Goal: Communication & Community: Answer question/provide support

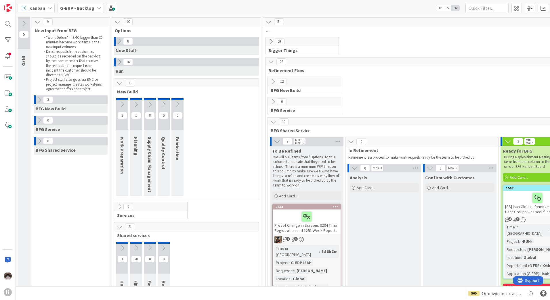
click at [118, 22] on icon at bounding box center [117, 22] width 6 height 6
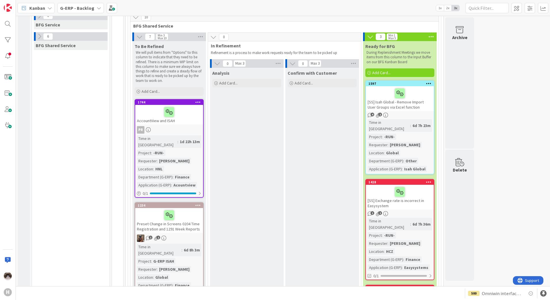
scroll to position [134, 0]
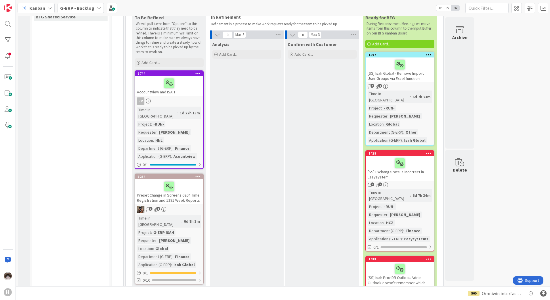
click at [174, 104] on div "PR" at bounding box center [169, 101] width 68 height 7
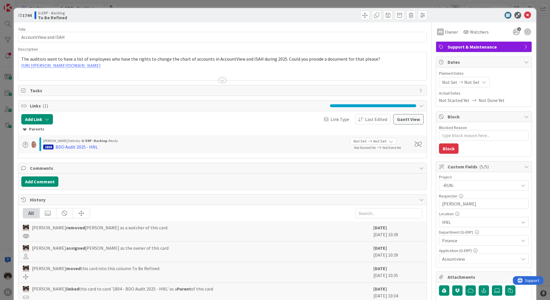
click at [221, 81] on div at bounding box center [222, 80] width 6 height 5
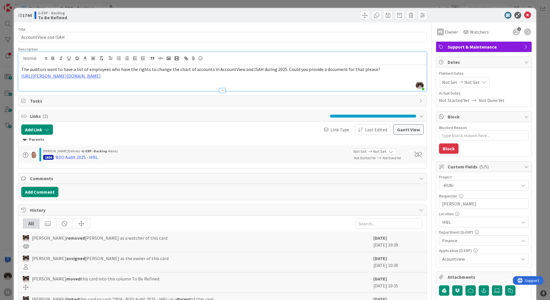
click at [220, 91] on div at bounding box center [222, 90] width 6 height 5
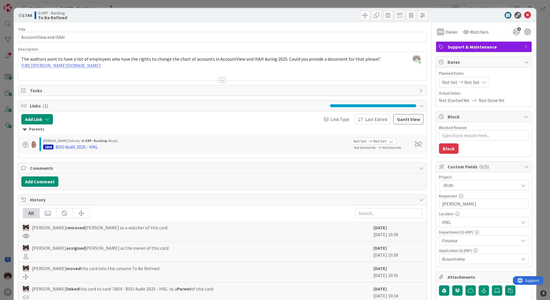
click at [222, 83] on div "Title 20 / 128 AccountView and ISAH Description [PERSON_NAME] just joined The a…" at bounding box center [222, 249] width 409 height 454
click at [222, 82] on div at bounding box center [222, 80] width 6 height 5
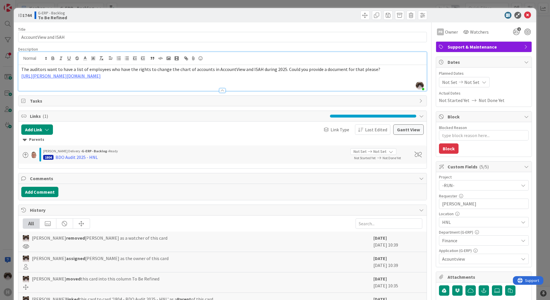
click at [229, 84] on div "The auditors want to have a list of employees who have the rights to change the…" at bounding box center [222, 78] width 408 height 26
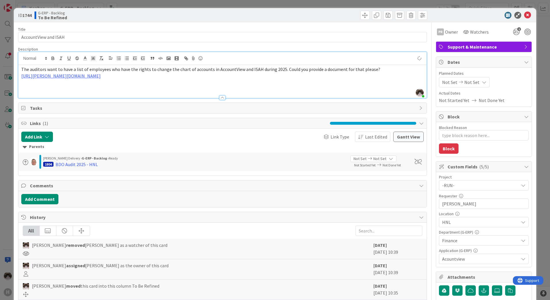
type textarea "x"
click at [101, 77] on link "[URL][PERSON_NAME][DOMAIN_NAME]" at bounding box center [60, 76] width 79 height 6
click at [117, 88] on link "[URL][PERSON_NAME][DOMAIN_NAME]" at bounding box center [117, 86] width 58 height 7
click at [237, 87] on p at bounding box center [222, 89] width 403 height 7
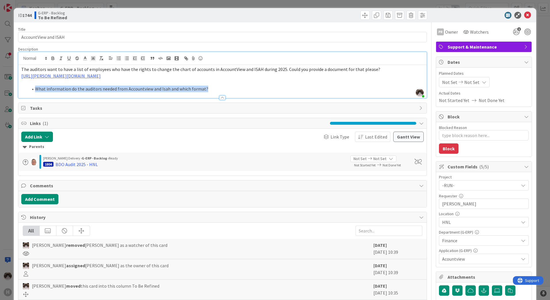
drag, startPoint x: 214, startPoint y: 90, endPoint x: 34, endPoint y: 94, distance: 179.9
click at [34, 94] on div "Description [PERSON_NAME] joined 6 m ago The auditors want to have a list of em…" at bounding box center [222, 73] width 409 height 52
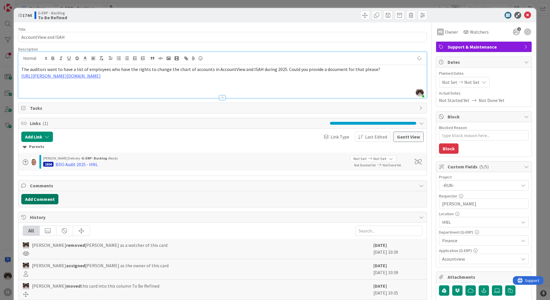
click at [33, 201] on button "Add Comment" at bounding box center [39, 199] width 37 height 10
type textarea "x"
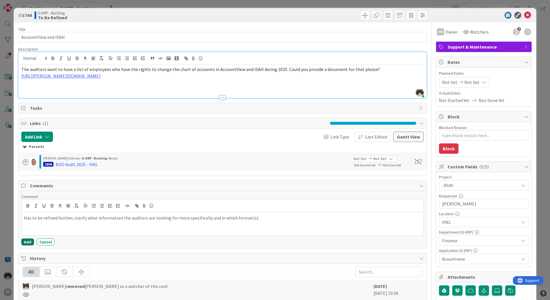
click at [29, 241] on button "Add" at bounding box center [27, 242] width 13 height 7
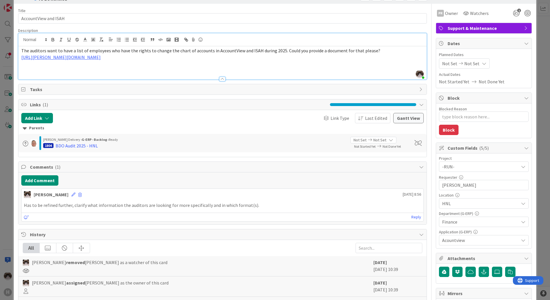
scroll to position [29, 0]
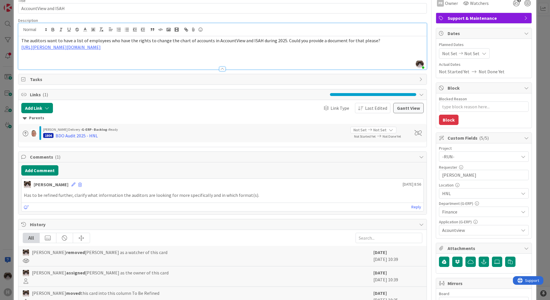
click at [98, 61] on p at bounding box center [222, 60] width 403 height 7
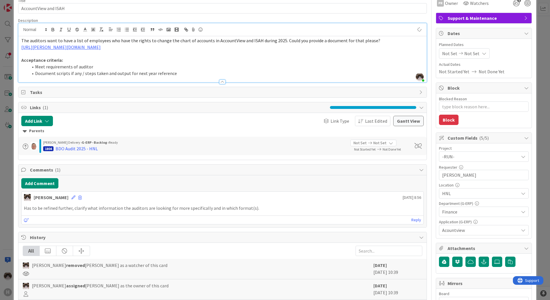
type textarea "x"
click at [160, 203] on div "Has to be refined further, clarify what information the auditors are looking fo…" at bounding box center [223, 208] width 402 height 11
click at [260, 210] on p "Has to be refined further, clarify what information the auditors are looking fo…" at bounding box center [222, 208] width 397 height 7
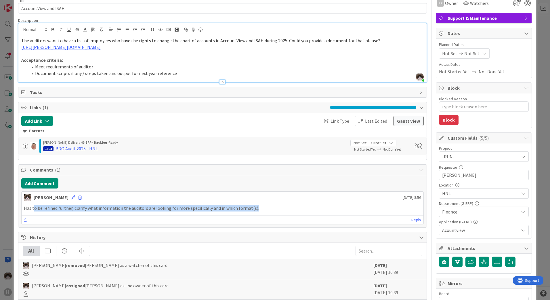
drag, startPoint x: 153, startPoint y: 212, endPoint x: 34, endPoint y: 211, distance: 119.5
click at [34, 211] on p "Has to be refined further, clarify what information the auditors are looking fo…" at bounding box center [222, 208] width 397 height 7
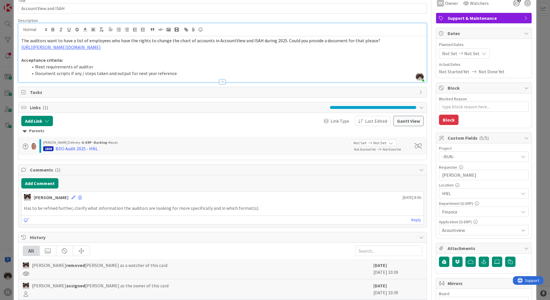
click at [128, 193] on div "[PERSON_NAME] [DATE] 8:56" at bounding box center [223, 196] width 402 height 9
click at [179, 206] on p "Has to be refined further, clarify what information the auditors are looking fo…" at bounding box center [222, 208] width 397 height 7
click at [71, 197] on icon at bounding box center [73, 198] width 4 height 4
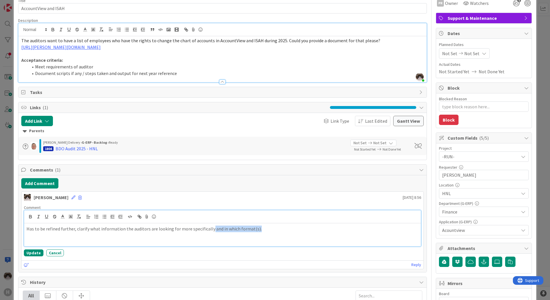
drag, startPoint x: 260, startPoint y: 231, endPoint x: 207, endPoint y: 232, distance: 53.0
click at [207, 232] on p "Has to be refined further, clarify what information the auditors are looking fo…" at bounding box center [222, 229] width 392 height 7
click at [37, 254] on button "Update" at bounding box center [34, 253] width 20 height 7
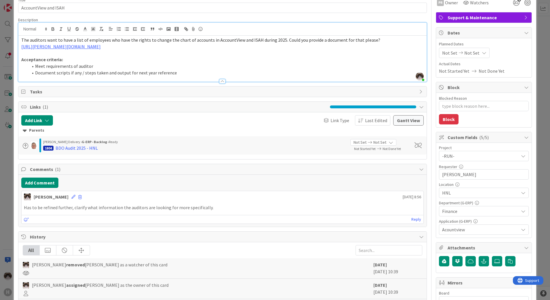
scroll to position [0, 0]
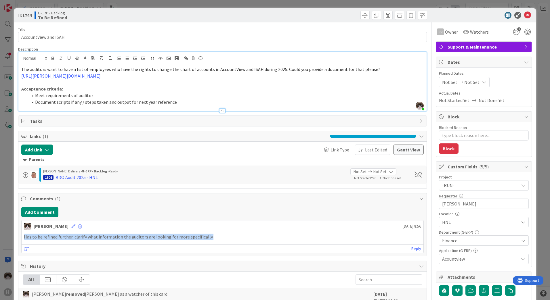
drag, startPoint x: 214, startPoint y: 237, endPoint x: 20, endPoint y: 238, distance: 194.6
click at [20, 238] on div "Add Comment [PERSON_NAME] [DATE] 8:56 Has to be refined further, clarify what i…" at bounding box center [222, 230] width 408 height 52
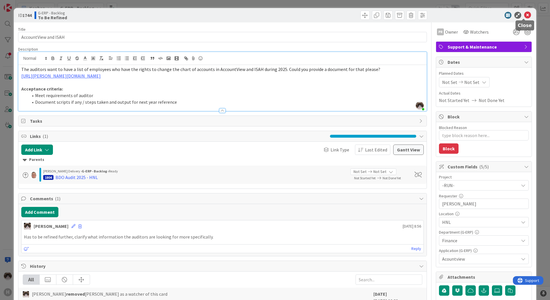
click at [524, 14] on icon at bounding box center [527, 15] width 7 height 7
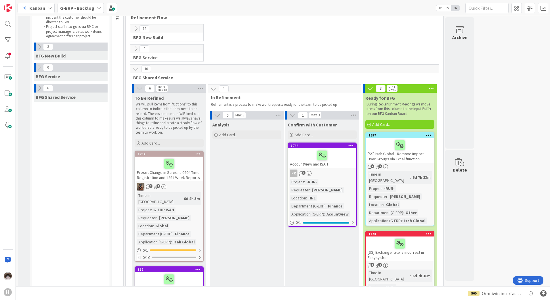
scroll to position [105, 0]
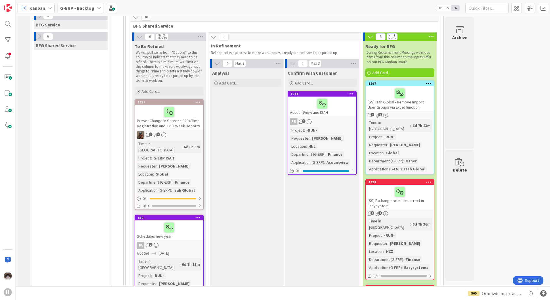
click at [189, 133] on div "1 1" at bounding box center [169, 135] width 68 height 7
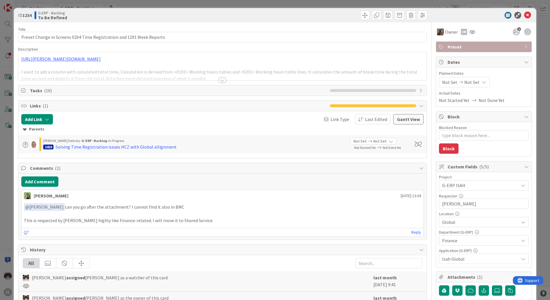
click at [221, 80] on div at bounding box center [222, 80] width 6 height 5
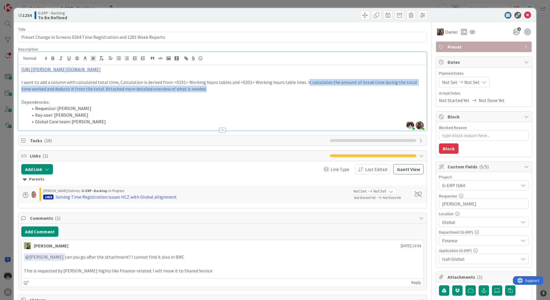
drag, startPoint x: 305, startPoint y: 81, endPoint x: 323, endPoint y: 88, distance: 19.4
click at [323, 88] on p "I want to add a column with calculated total time, Calculation is derived from …" at bounding box center [222, 85] width 403 height 13
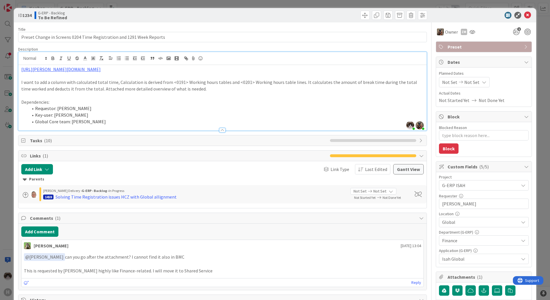
click at [313, 92] on p at bounding box center [222, 95] width 403 height 7
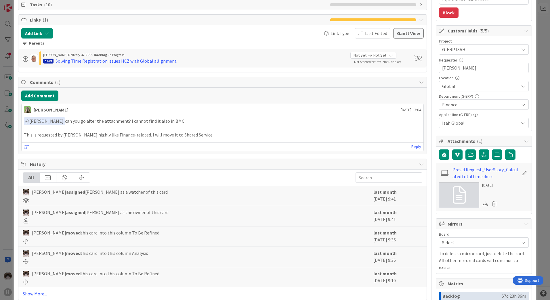
scroll to position [173, 0]
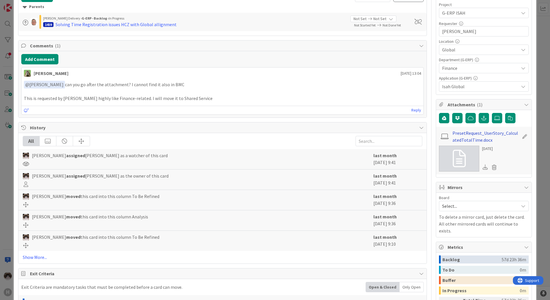
click at [461, 138] on link "PresetRequest_UserStory_CalculatedTotalTime.docx" at bounding box center [486, 137] width 67 height 14
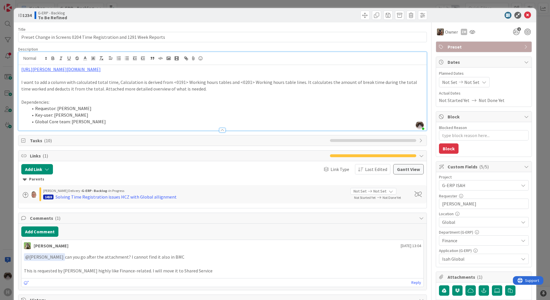
scroll to position [115, 0]
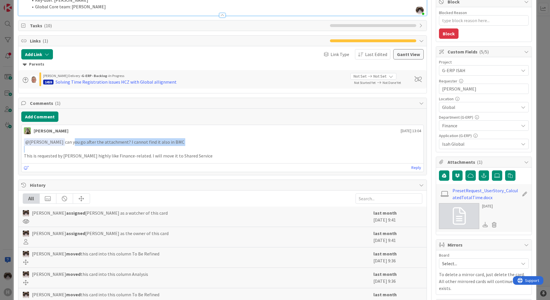
drag, startPoint x: 60, startPoint y: 144, endPoint x: 186, endPoint y: 149, distance: 126.1
click at [186, 149] on div "﻿ @ [PERSON_NAME] ﻿ can you go after the attachment? I cannot find it also in B…" at bounding box center [222, 148] width 397 height 21
click at [471, 194] on link "PresetRequest_UserStory_CalculatedTotalTime.docx" at bounding box center [486, 194] width 67 height 14
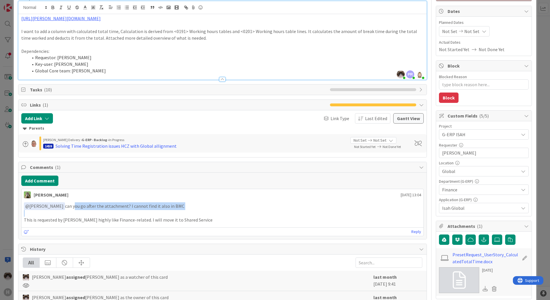
scroll to position [0, 0]
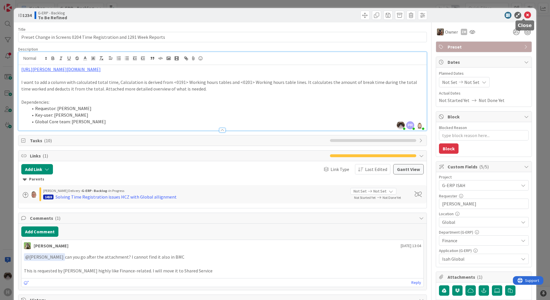
click at [524, 18] on icon at bounding box center [527, 15] width 7 height 7
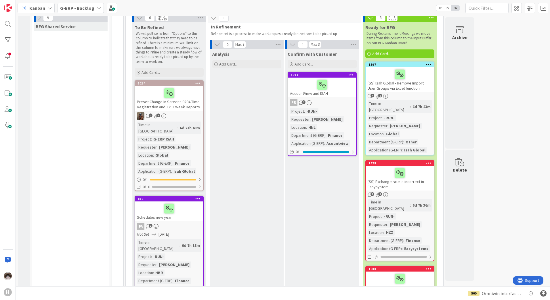
scroll to position [134, 0]
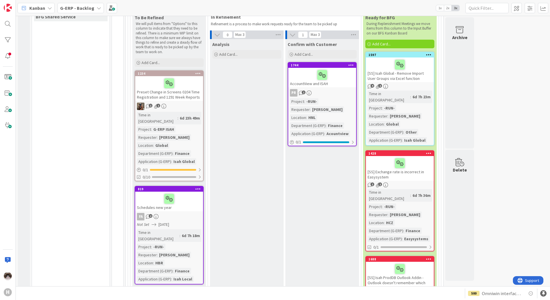
click at [182, 100] on div "Preset Change in Screens 0204 Time Registration and 1291 Week Reports" at bounding box center [169, 88] width 68 height 25
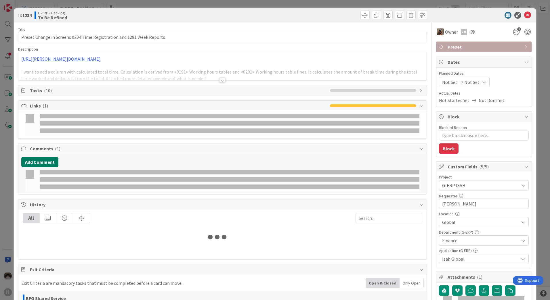
click at [46, 164] on button "Add Comment" at bounding box center [39, 162] width 37 height 10
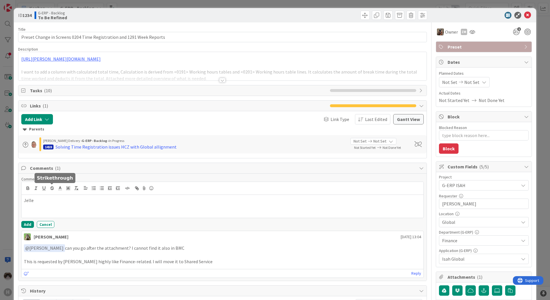
type textarea "x"
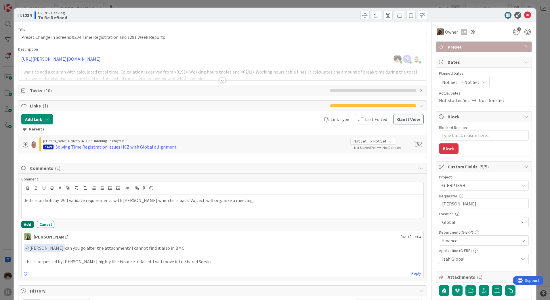
click at [27, 226] on button "Add" at bounding box center [27, 224] width 13 height 7
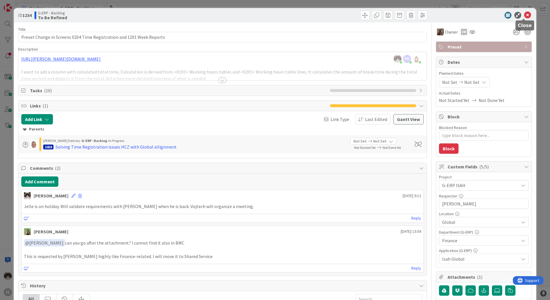
click at [524, 15] on icon at bounding box center [527, 15] width 7 height 7
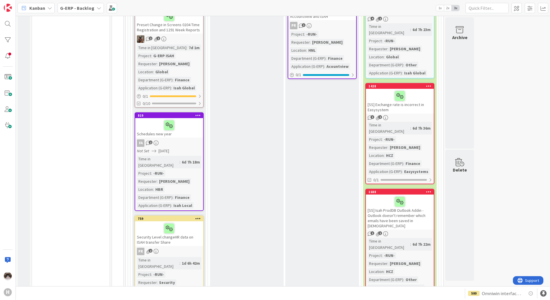
scroll to position [220, 0]
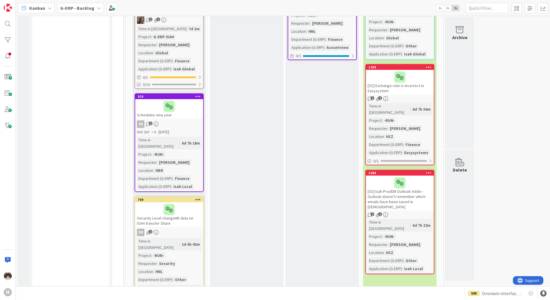
click at [178, 123] on div "FA 2" at bounding box center [169, 124] width 68 height 7
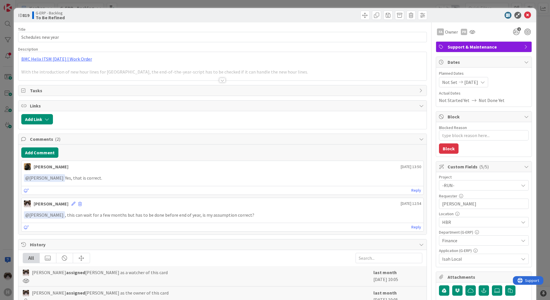
type textarea "x"
click at [222, 79] on div at bounding box center [222, 80] width 6 height 5
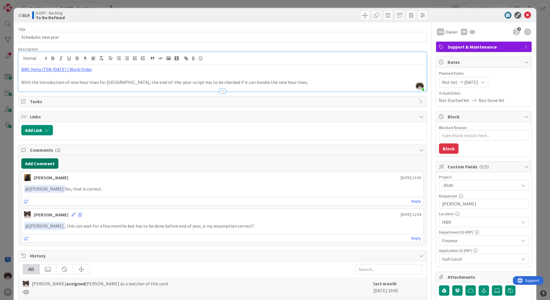
click at [31, 166] on button "Add Comment" at bounding box center [39, 164] width 37 height 10
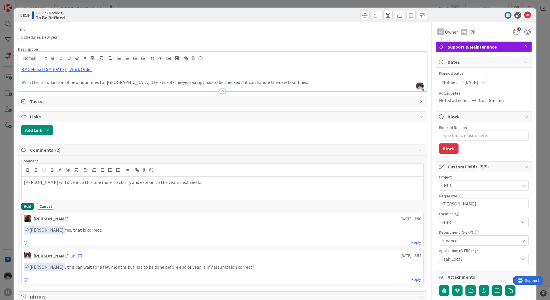
click at [26, 210] on button "Add" at bounding box center [27, 206] width 13 height 7
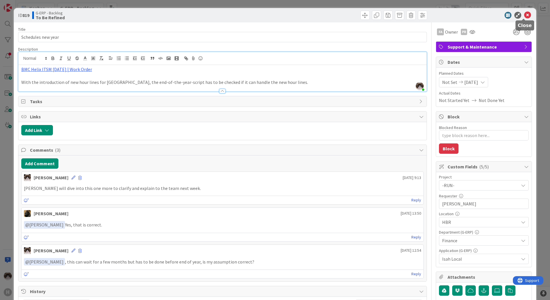
click at [525, 14] on icon at bounding box center [527, 15] width 7 height 7
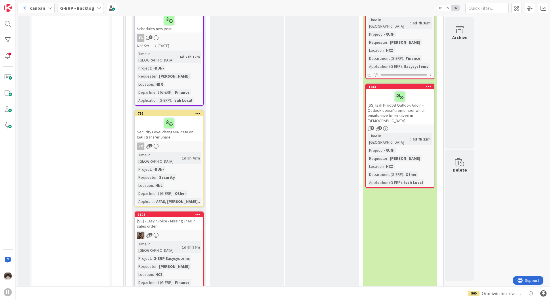
click at [179, 132] on div "Security Level changeHR data on ISAH transfer Share" at bounding box center [169, 128] width 68 height 25
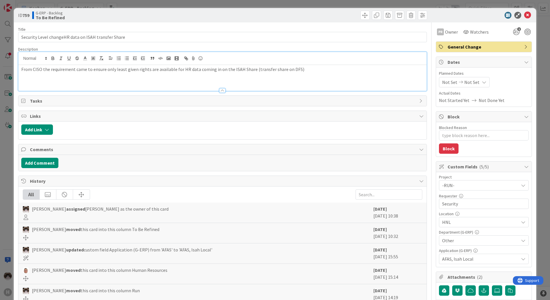
type textarea "x"
drag, startPoint x: 21, startPoint y: 72, endPoint x: 100, endPoint y: 75, distance: 78.6
click at [100, 75] on div "From CISO the requirement came to ensure only least given rights are available …" at bounding box center [222, 78] width 408 height 26
click at [104, 83] on div "From CISO the requirement came to ensure only least given rights are available …" at bounding box center [222, 78] width 408 height 26
click at [33, 69] on p "From CISO the requirement came to ensure only least given rights are available …" at bounding box center [222, 69] width 403 height 7
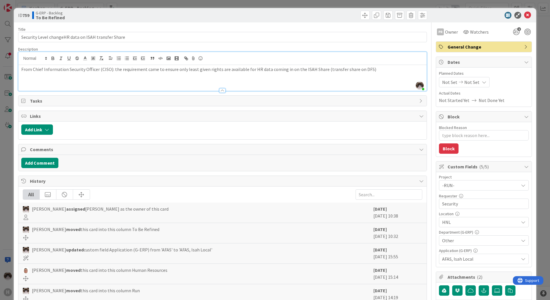
click at [165, 85] on div at bounding box center [222, 88] width 408 height 6
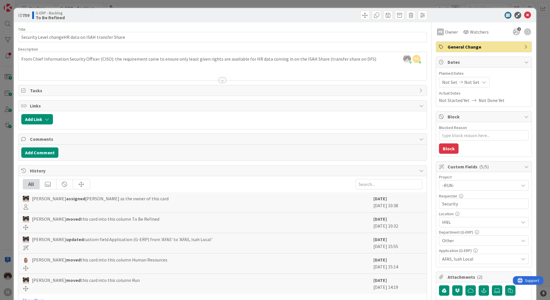
click at [352, 61] on p "From Chief Information Security Officer (CISO): the requirement came to ensure …" at bounding box center [222, 59] width 403 height 7
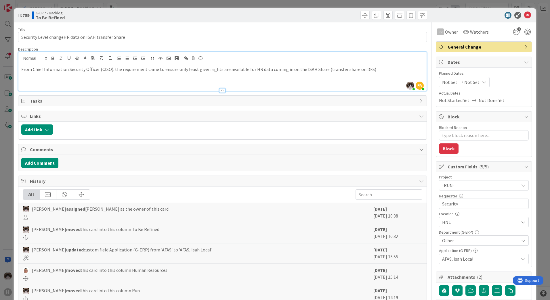
click at [352, 71] on p "From Chief Information Security Officer (CISO): the requirement came to ensure …" at bounding box center [222, 69] width 403 height 7
click at [363, 69] on p "From Chief Information Security Officer (CISO): the requirement came to ensure …" at bounding box center [222, 69] width 403 height 7
click at [386, 68] on p "From Chief Information Security Officer (CISO): the requirement came to ensure …" at bounding box center [222, 69] width 403 height 7
click at [351, 79] on div "From Chief Information Security Officer (CISO): the requirement came to ensure …" at bounding box center [222, 78] width 408 height 26
click at [414, 73] on p "From Chief Information Security Officer (CISO): the requirement came to ensure …" at bounding box center [222, 72] width 403 height 13
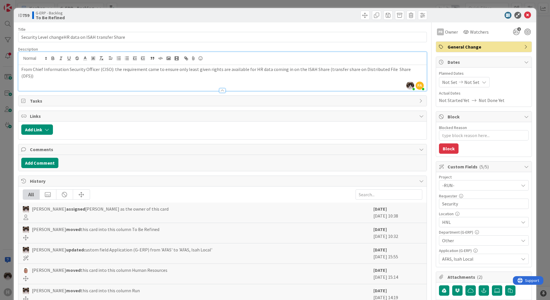
click at [82, 76] on div "From Chief Information Security Officer (CISO): the requirement came to ensure …" at bounding box center [222, 78] width 408 height 26
click at [414, 69] on p "From Chief Information Security Officer (CISO): the requirement came to ensure …" at bounding box center [222, 72] width 403 height 13
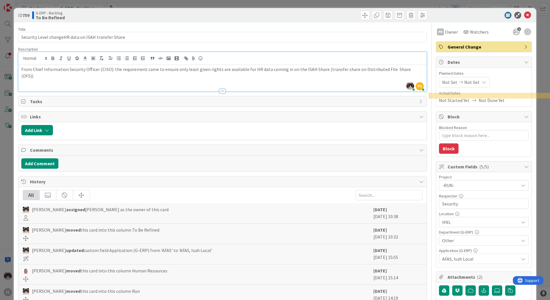
click at [414, 69] on p "From Chief Information Security Officer (CISO): the requirement came to ensure …" at bounding box center [222, 72] width 403 height 13
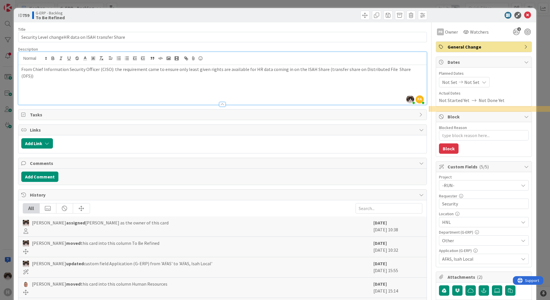
click at [57, 86] on p at bounding box center [222, 89] width 403 height 7
click at [391, 111] on span "Tasks" at bounding box center [223, 114] width 387 height 7
type textarea "x"
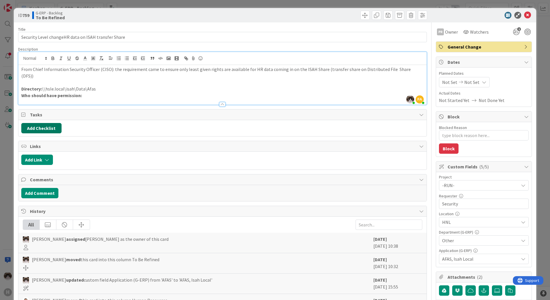
click at [55, 123] on button "Add Checklist" at bounding box center [41, 128] width 40 height 10
type input "G"
type input "To do:"
type textarea "x"
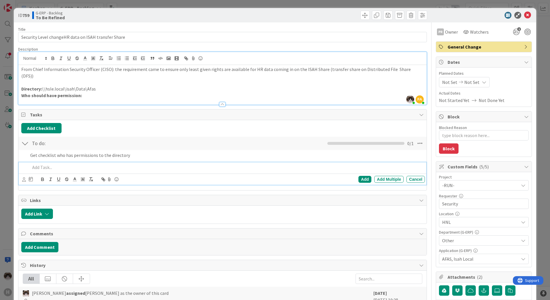
type textarea "x"
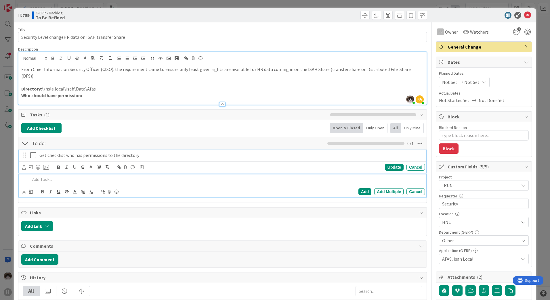
click at [148, 152] on p "Get checklist who has permissions to the directory" at bounding box center [230, 155] width 383 height 7
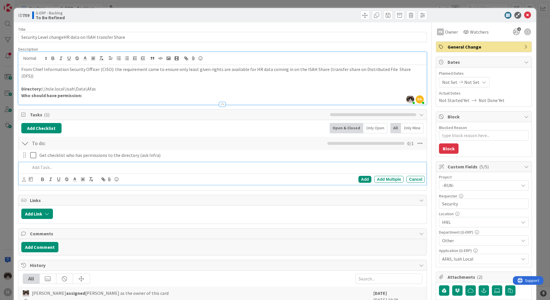
click at [120, 164] on p at bounding box center [226, 167] width 393 height 7
drag, startPoint x: 64, startPoint y: 83, endPoint x: 74, endPoint y: 81, distance: 10.6
click at [74, 86] on p "Directory: \\hsle.local\isah\Data\Afas" at bounding box center [222, 89] width 403 height 7
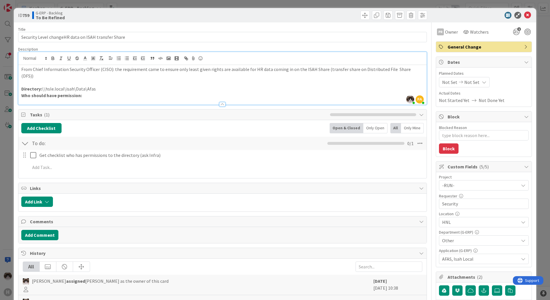
click at [114, 86] on p "Directory: \\hsle.local\isah\Data\Afas" at bounding box center [222, 89] width 403 height 7
drag, startPoint x: 92, startPoint y: 83, endPoint x: 42, endPoint y: 85, distance: 50.1
click at [42, 86] on p "Directory: \\hsle.local\isah\Data\Afas" at bounding box center [222, 89] width 403 height 7
copy p "\\hsle.local\isah\Data\Afa"
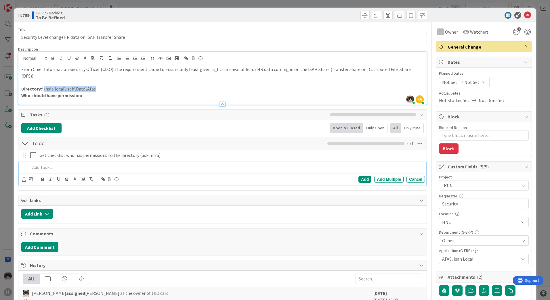
click at [93, 164] on p at bounding box center [226, 167] width 393 height 7
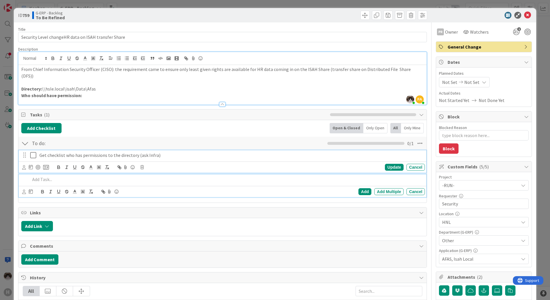
click at [64, 152] on p "Get checklist who has permissions to the directory (ask Infra)" at bounding box center [230, 155] width 383 height 7
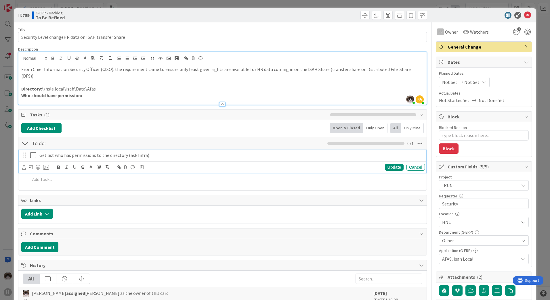
click at [156, 152] on p "Get list who has permissions to the directory (ask Infra)" at bounding box center [230, 155] width 383 height 7
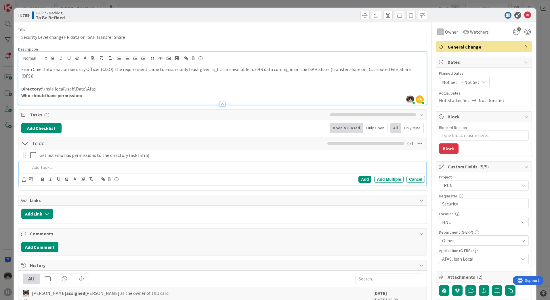
click at [145, 163] on div at bounding box center [226, 168] width 397 height 10
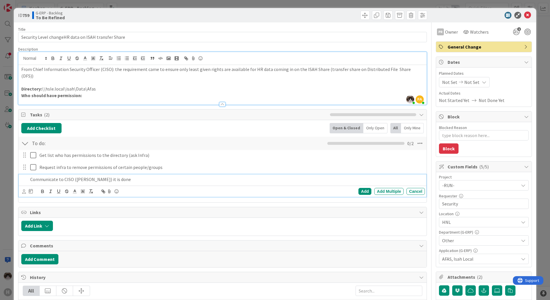
click at [170, 92] on p "Who should have permission:" at bounding box center [222, 95] width 403 height 7
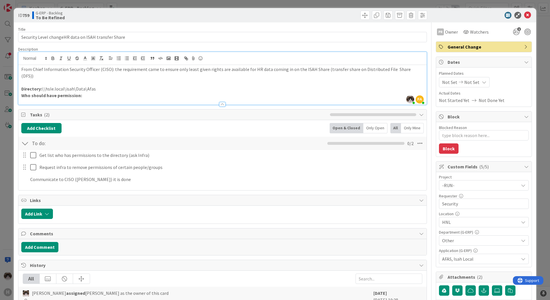
click at [96, 92] on p "Who should have permission:" at bounding box center [222, 95] width 403 height 7
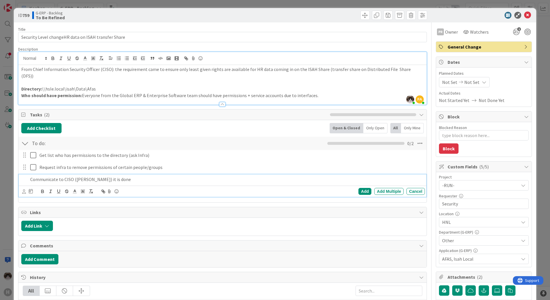
click at [127, 178] on div "Communicate to CISO ([PERSON_NAME]) it is done" at bounding box center [226, 180] width 397 height 10
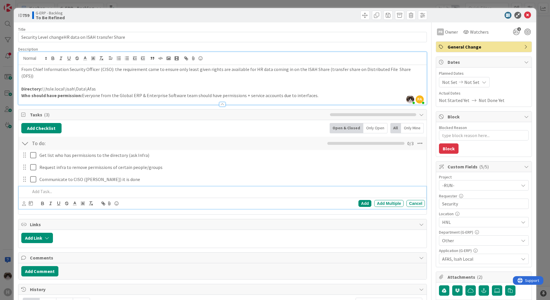
click at [320, 92] on p "Who should have permission: Everyone from the Global ERP & Enterprise Software …" at bounding box center [222, 95] width 403 height 7
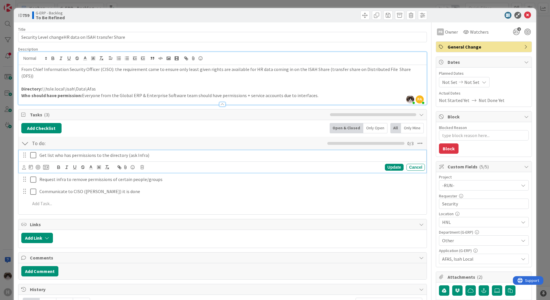
click at [155, 153] on div "Get list who has permissions to the directory (ask Infra)" at bounding box center [231, 156] width 388 height 10
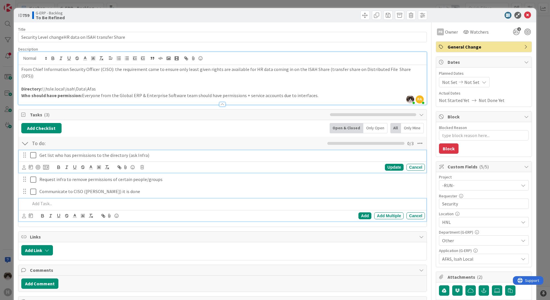
click at [61, 201] on p at bounding box center [226, 204] width 393 height 7
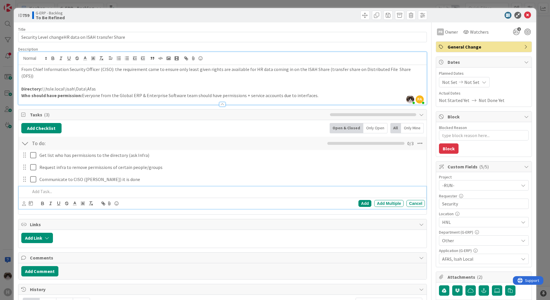
click at [163, 86] on p "Directory: \\hsle.local\isah\Data\Afas" at bounding box center [222, 89] width 403 height 7
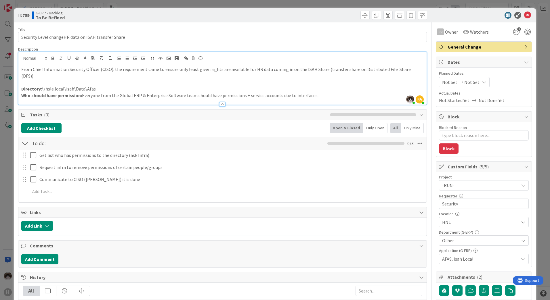
click at [218, 86] on p "Directory: \\hsle.local\isah\Data\Afas" at bounding box center [222, 89] width 403 height 7
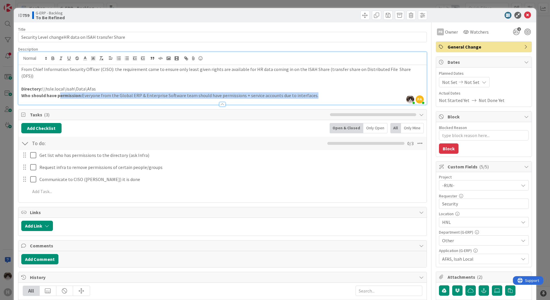
drag, startPoint x: 312, startPoint y: 88, endPoint x: 60, endPoint y: 88, distance: 252.1
click at [60, 92] on p "Who should have permission: Everyone from the Global ERP & Enterprise Software …" at bounding box center [222, 95] width 403 height 7
drag, startPoint x: 99, startPoint y: 80, endPoint x: 52, endPoint y: 79, distance: 46.9
click at [49, 86] on p "Directory: \\hsle.local\isah\Data\Afas" at bounding box center [222, 89] width 403 height 7
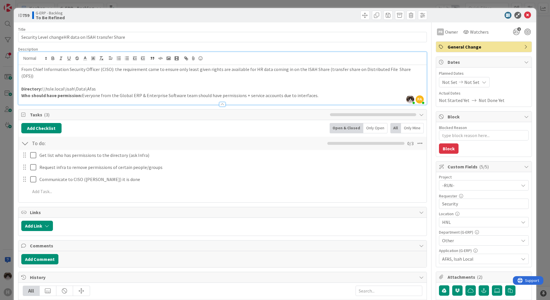
drag, startPoint x: 317, startPoint y: 84, endPoint x: 63, endPoint y: 68, distance: 254.4
click at [88, 72] on div "From Chief Information Security Officer (CISO): the requirement came to ensure …" at bounding box center [222, 85] width 408 height 40
click at [524, 14] on icon at bounding box center [527, 15] width 7 height 7
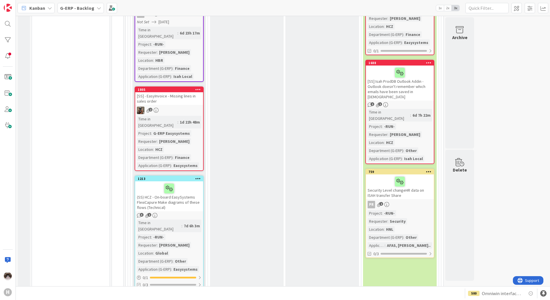
scroll to position [261, 0]
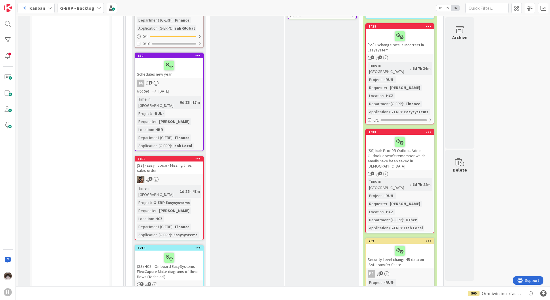
click at [184, 167] on div "[SS] - EasyInvoice - Missing lines in sales order" at bounding box center [169, 168] width 68 height 13
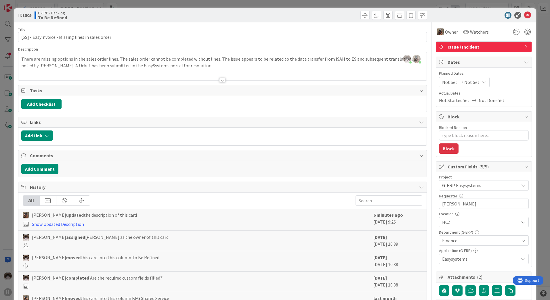
click at [222, 82] on div at bounding box center [222, 80] width 6 height 5
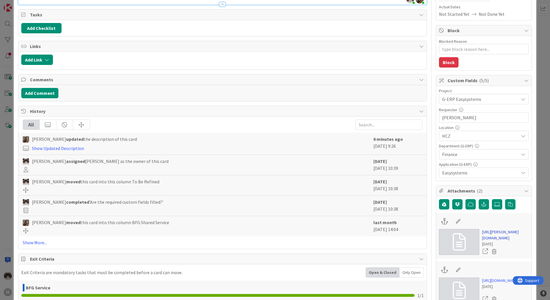
scroll to position [144, 0]
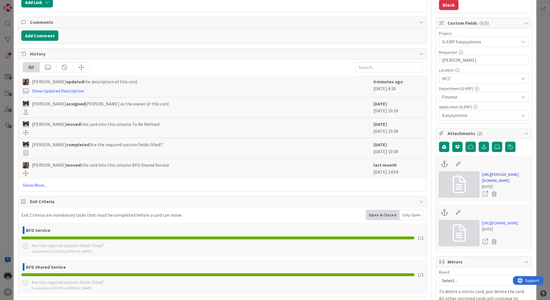
click at [490, 184] on link "[URL][PERSON_NAME][DOMAIN_NAME]" at bounding box center [505, 178] width 47 height 12
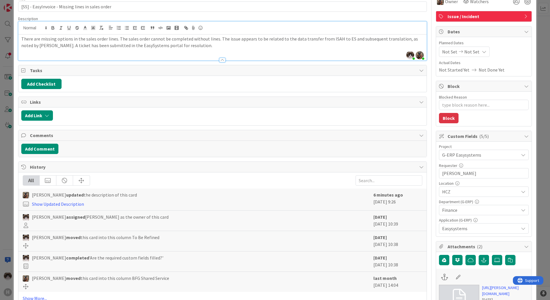
scroll to position [0, 0]
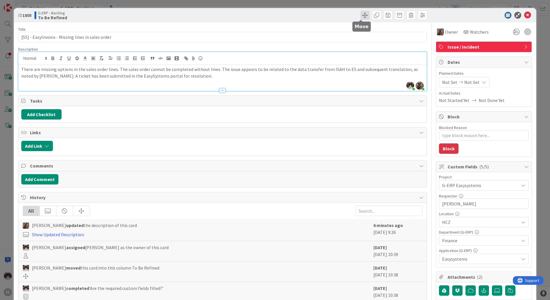
click at [361, 19] on span at bounding box center [365, 15] width 9 height 9
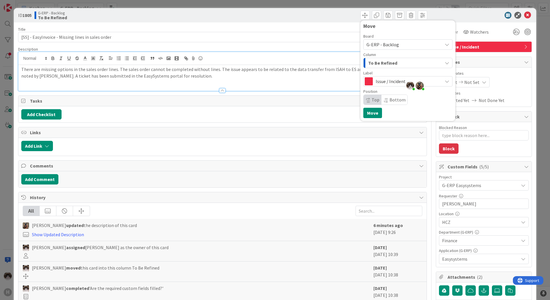
click at [391, 60] on span "To Be Refined" at bounding box center [382, 62] width 29 height 7
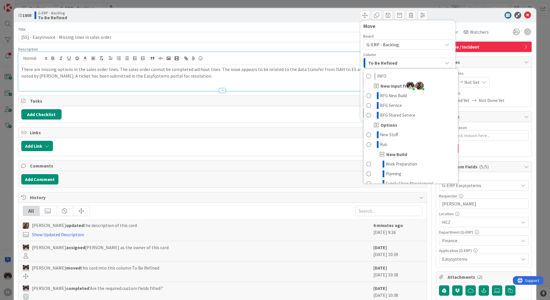
click at [391, 60] on span "To Be Refined" at bounding box center [382, 62] width 29 height 7
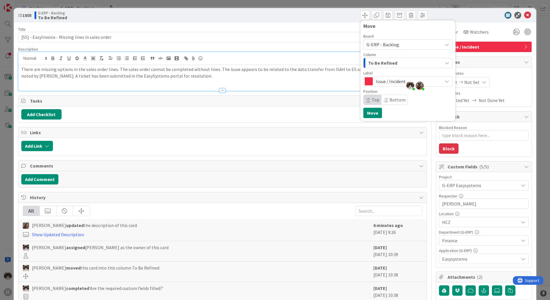
click at [400, 45] on span "G-ERP - Backlog" at bounding box center [403, 45] width 73 height 8
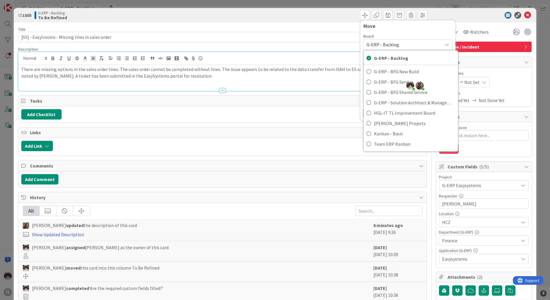
click at [400, 45] on span "G-ERP - Backlog" at bounding box center [403, 45] width 73 height 8
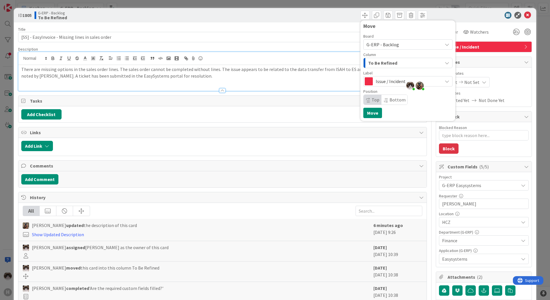
click at [400, 45] on span "G-ERP - Backlog" at bounding box center [403, 45] width 73 height 8
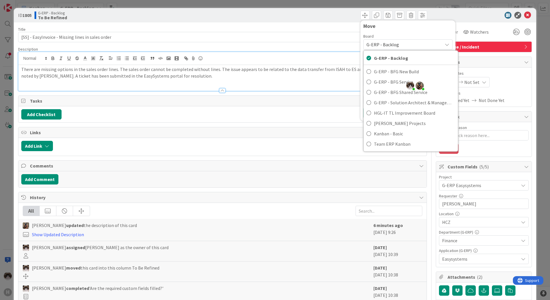
click at [400, 45] on span "G-ERP - Backlog" at bounding box center [403, 45] width 73 height 8
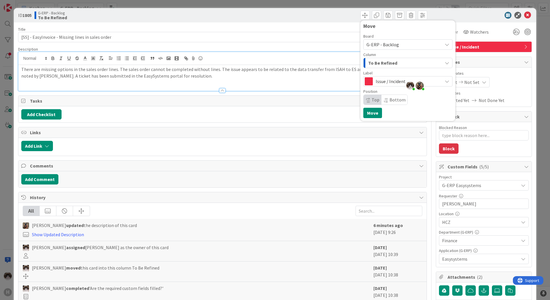
click at [401, 45] on span "G-ERP - Backlog" at bounding box center [403, 45] width 73 height 8
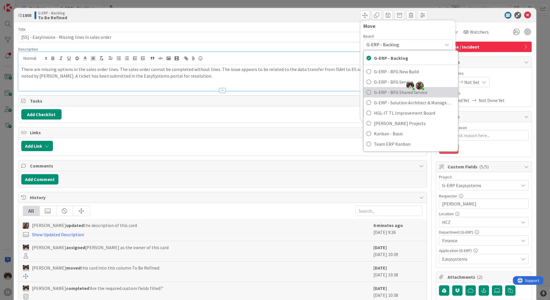
click at [374, 91] on span "G-ERP - BFG Shared Service" at bounding box center [414, 92] width 81 height 9
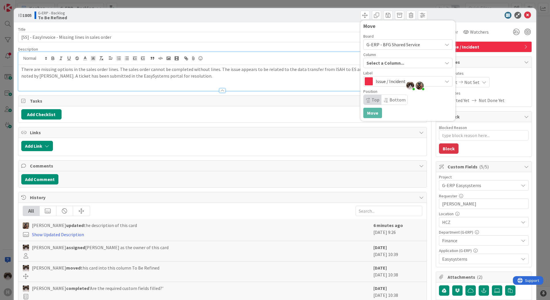
click at [378, 67] on div "Select a Column..." at bounding box center [403, 62] width 77 height 9
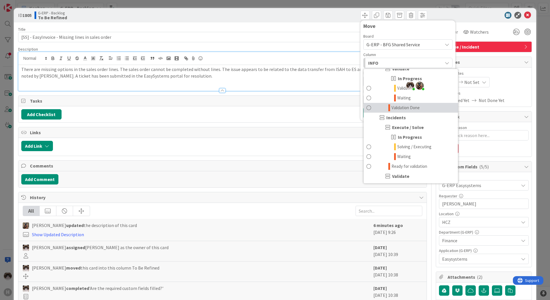
scroll to position [432, 0]
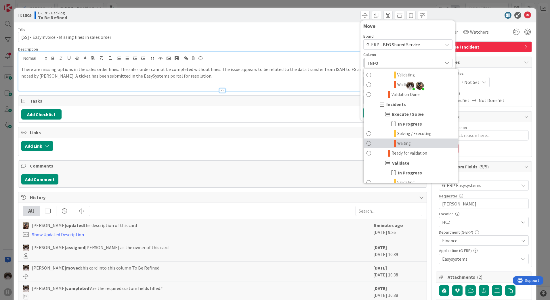
click at [408, 141] on link "Waiting" at bounding box center [411, 144] width 94 height 10
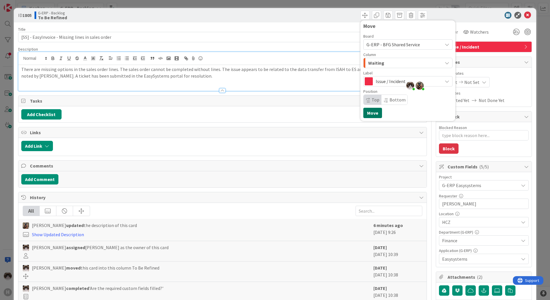
click at [366, 111] on button "Move" at bounding box center [373, 113] width 19 height 10
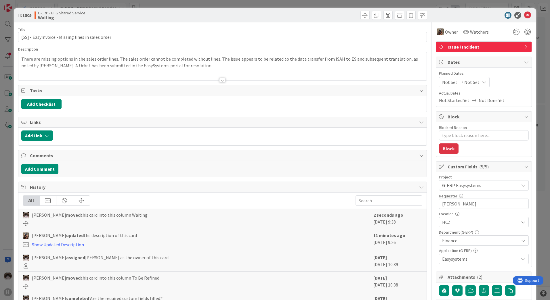
type textarea "x"
click at [524, 13] on icon at bounding box center [527, 15] width 7 height 7
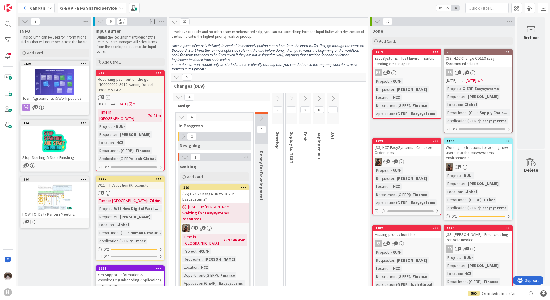
click at [104, 8] on b "G-ERP - BFG Shared Service" at bounding box center [88, 8] width 57 height 6
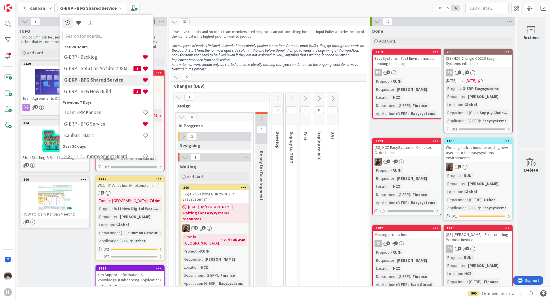
drag, startPoint x: 98, startPoint y: 62, endPoint x: 100, endPoint y: 67, distance: 5.6
click at [98, 62] on div "G-ERP - Backlog" at bounding box center [106, 57] width 88 height 11
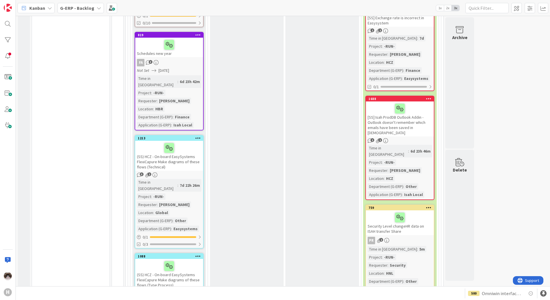
scroll to position [86, 0]
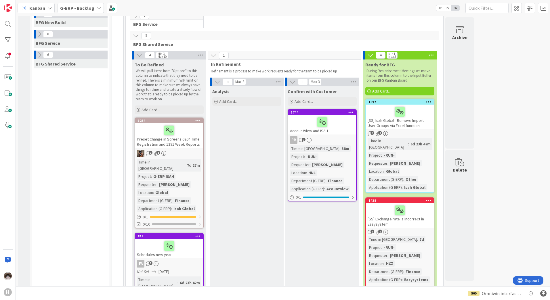
click at [78, 11] on b "G-ERP - Backlog" at bounding box center [77, 8] width 34 height 6
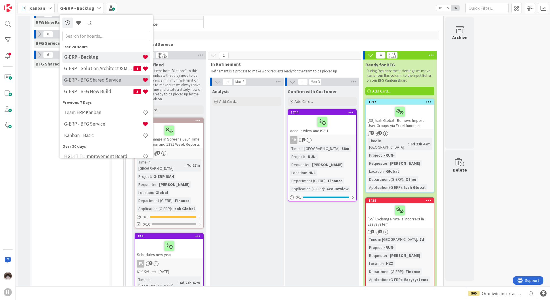
click at [100, 82] on h4 "G-ERP - BFG Shared Service" at bounding box center [103, 80] width 78 height 6
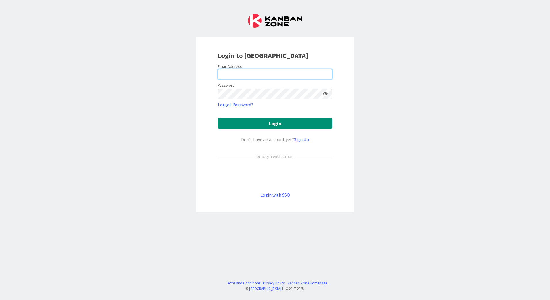
click at [248, 74] on input "email" at bounding box center [275, 74] width 115 height 10
type input "[EMAIL_ADDRESS][PERSON_NAME][DOMAIN_NAME]"
click at [326, 93] on icon at bounding box center [325, 94] width 5 height 4
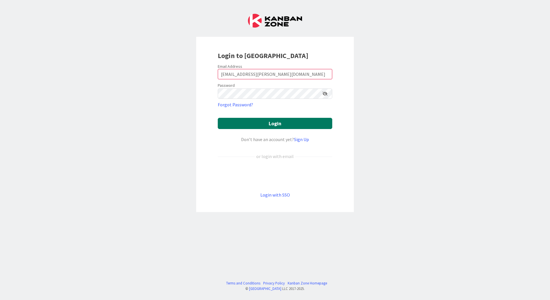
click at [258, 124] on button "Login" at bounding box center [275, 123] width 115 height 11
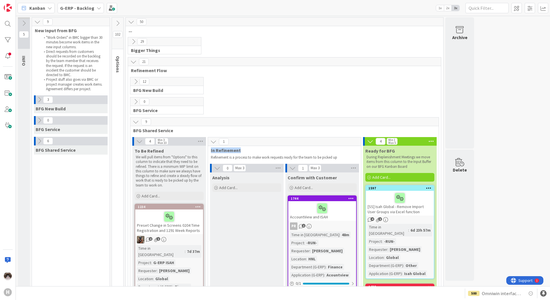
drag, startPoint x: 248, startPoint y: 147, endPoint x: 211, endPoint y: 152, distance: 37.2
click at [211, 152] on div "1 In Refinement Refinement is a process to make work requests ready for the tea…" at bounding box center [284, 150] width 153 height 24
drag, startPoint x: 341, startPoint y: 159, endPoint x: 209, endPoint y: 151, distance: 132.4
click at [209, 151] on div "1 In Refinement Refinement is a process to make work requests ready for the tea…" at bounding box center [284, 150] width 153 height 24
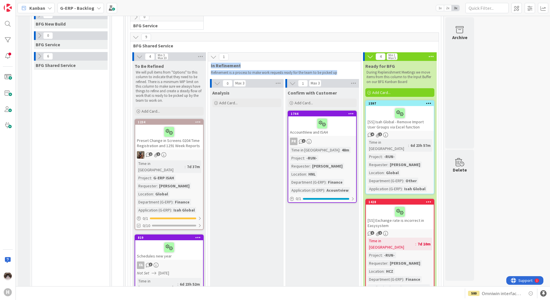
scroll to position [86, 0]
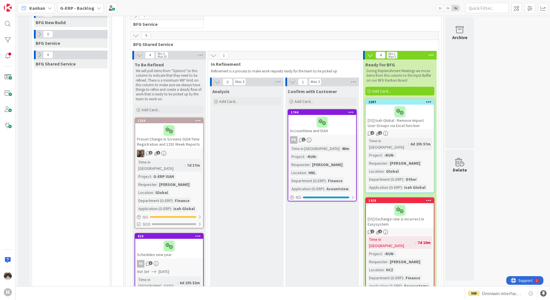
click at [135, 35] on icon at bounding box center [136, 36] width 6 height 6
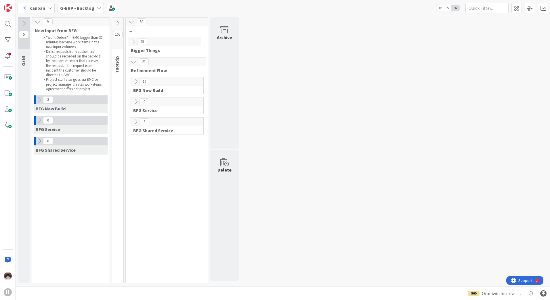
scroll to position [0, 0]
click at [133, 121] on icon at bounding box center [136, 122] width 6 height 6
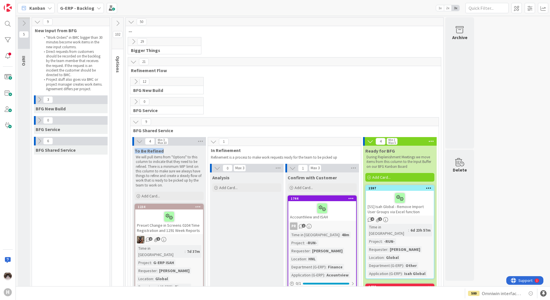
drag, startPoint x: 168, startPoint y: 151, endPoint x: 135, endPoint y: 152, distance: 33.7
click at [135, 152] on div "To Be Refined" at bounding box center [169, 151] width 69 height 6
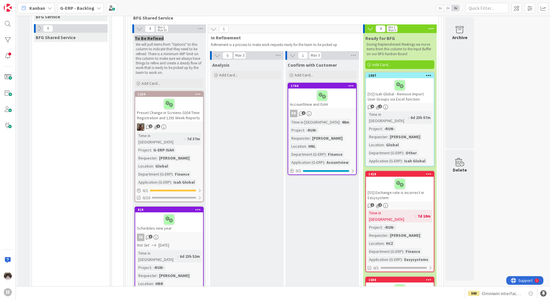
scroll to position [115, 0]
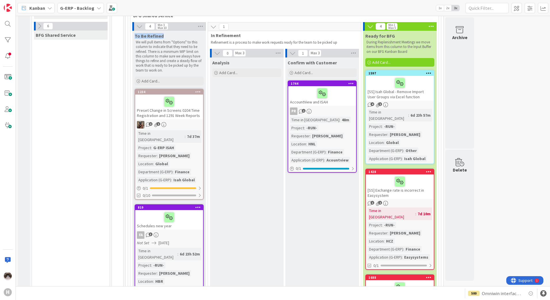
click at [90, 12] on div "G-ERP - Backlog" at bounding box center [81, 8] width 46 height 10
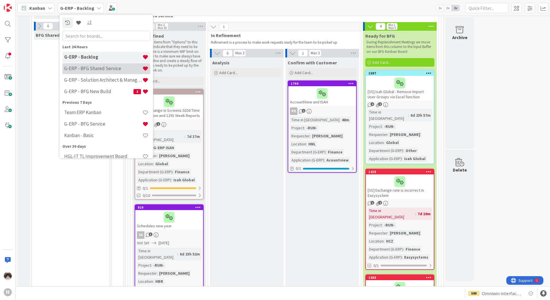
click at [103, 71] on h4 "G-ERP - BFG Shared Service" at bounding box center [103, 69] width 78 height 6
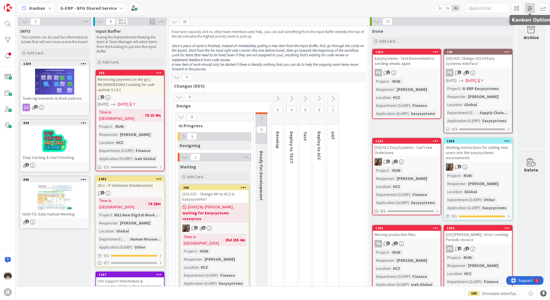
click at [534, 7] on span at bounding box center [530, 8] width 10 height 10
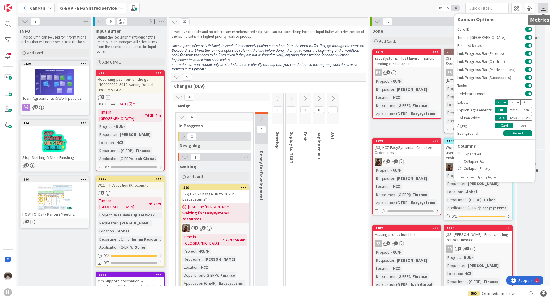
click at [545, 7] on span at bounding box center [543, 8] width 10 height 10
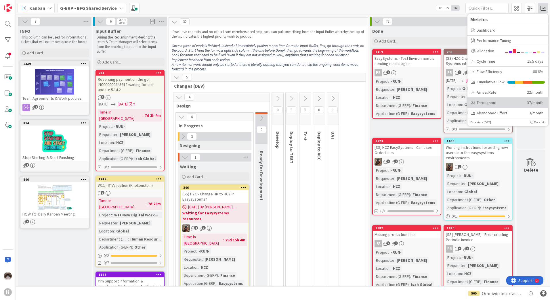
click at [500, 102] on div "Throughput" at bounding box center [497, 103] width 52 height 6
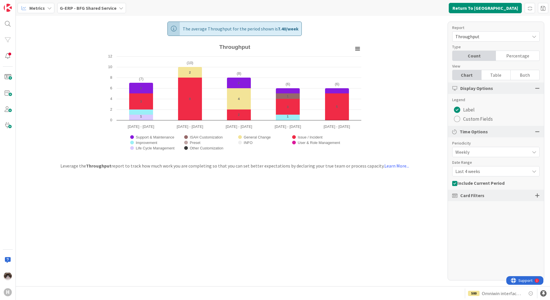
click at [478, 167] on div "Last 4 weeks" at bounding box center [495, 171] width 87 height 10
click at [482, 195] on span "Last 8 weeks" at bounding box center [499, 195] width 73 height 9
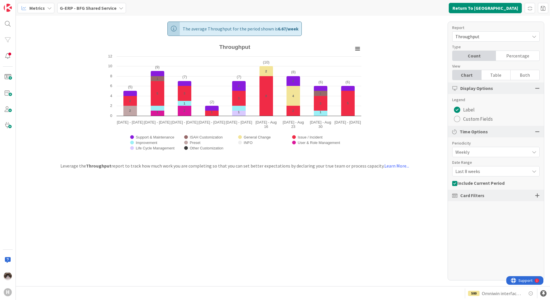
click at [488, 169] on span "Last 8 weeks" at bounding box center [491, 172] width 71 height 8
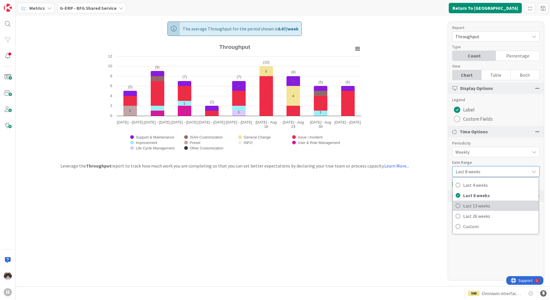
click at [480, 204] on span "Last 13 weeks" at bounding box center [499, 206] width 73 height 9
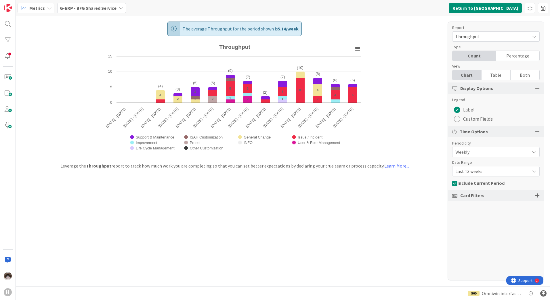
click at [461, 121] on button "Custom Fields" at bounding box center [473, 119] width 42 height 9
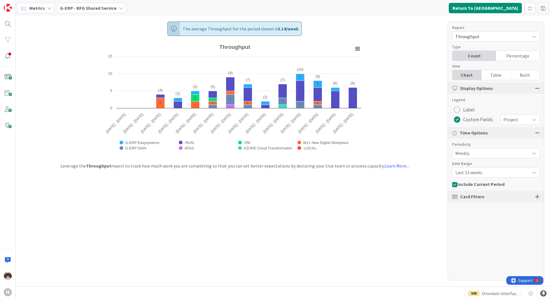
click at [103, 10] on b "G-ERP - BFG Shared Service" at bounding box center [88, 8] width 57 height 6
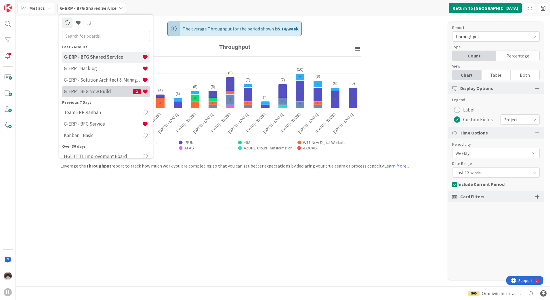
click at [110, 90] on h4 "G-ERP - BFG New Build" at bounding box center [98, 92] width 69 height 6
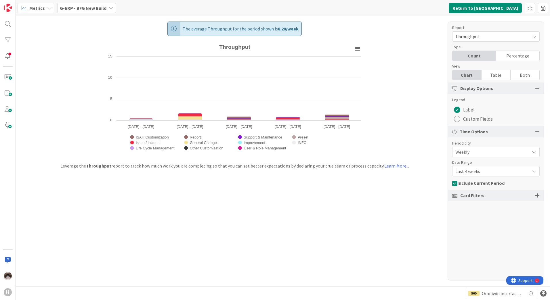
click at [488, 173] on span "Last 4 weeks" at bounding box center [491, 172] width 71 height 8
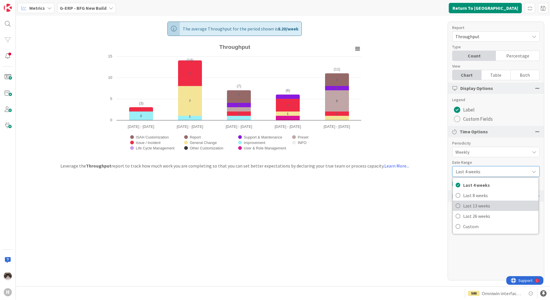
drag, startPoint x: 487, startPoint y: 208, endPoint x: 494, endPoint y: 185, distance: 23.8
click at [487, 208] on span "Last 13 weeks" at bounding box center [499, 206] width 73 height 9
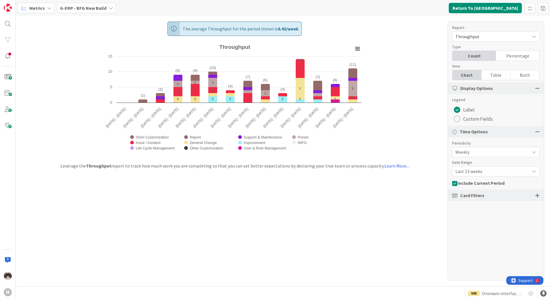
click at [458, 117] on div "radio" at bounding box center [457, 119] width 6 height 6
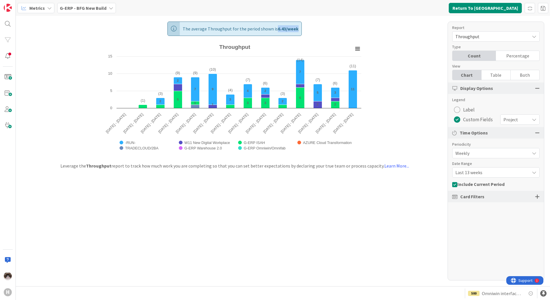
drag, startPoint x: 277, startPoint y: 29, endPoint x: 298, endPoint y: 29, distance: 21.0
click at [298, 29] on b "6.43 / week" at bounding box center [288, 29] width 21 height 6
click at [415, 79] on div "The average Throughput for the period shown is 6.43 / week Created with Highcha…" at bounding box center [283, 151] width 534 height 271
click at [487, 38] on span "Throughput" at bounding box center [491, 37] width 71 height 8
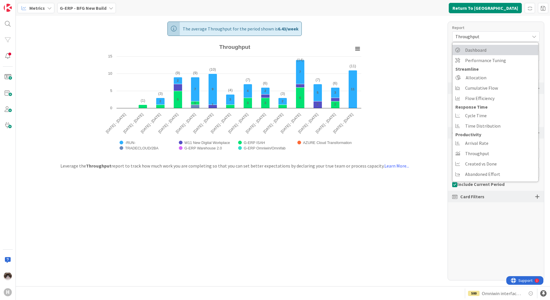
click at [486, 52] on span "Dashboard" at bounding box center [475, 50] width 21 height 9
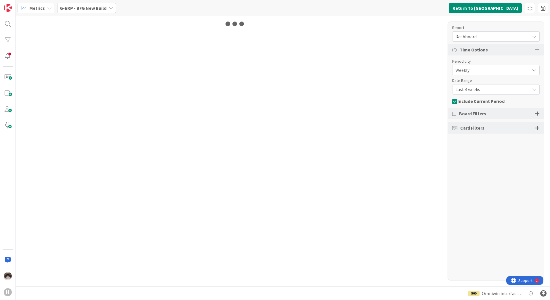
click at [480, 89] on span "Last 4 weeks" at bounding box center [491, 89] width 71 height 8
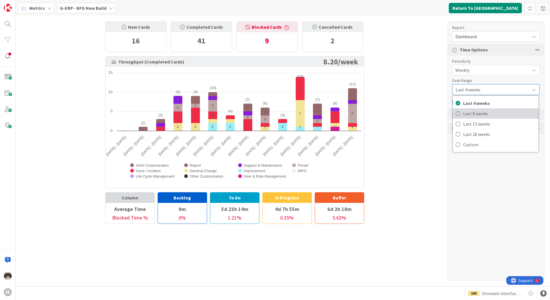
click at [481, 115] on span "Last 8 weeks" at bounding box center [499, 113] width 73 height 9
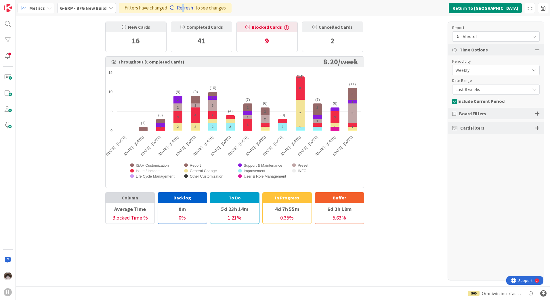
click at [180, 8] on link "Refresh" at bounding box center [181, 7] width 23 height 7
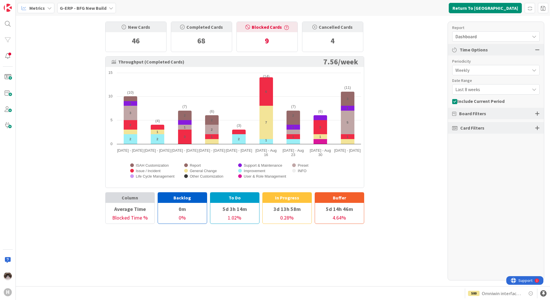
click at [537, 115] on div at bounding box center [537, 113] width 5 height 5
click at [536, 168] on div at bounding box center [537, 165] width 5 height 5
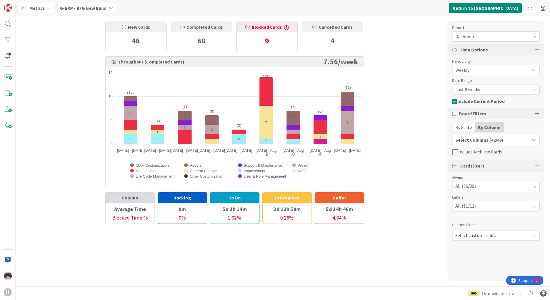
click at [512, 188] on div "All (29/29)" at bounding box center [496, 187] width 87 height 10
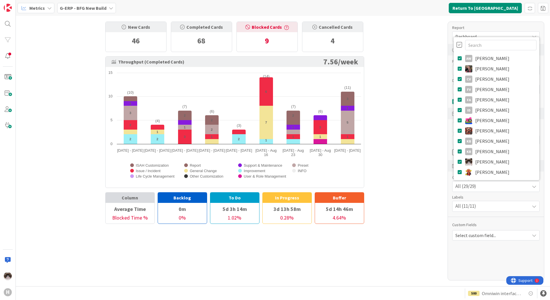
click at [457, 45] on div at bounding box center [460, 45] width 6 height 6
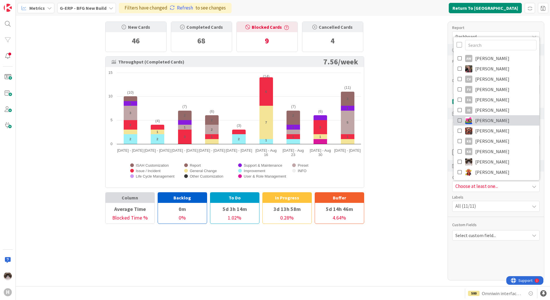
click at [461, 121] on icon at bounding box center [460, 120] width 5 height 9
click at [181, 9] on link "Refresh" at bounding box center [181, 7] width 23 height 7
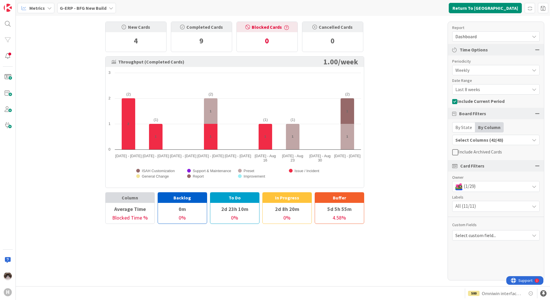
click at [480, 187] on div "(1/29)" at bounding box center [496, 187] width 87 height 10
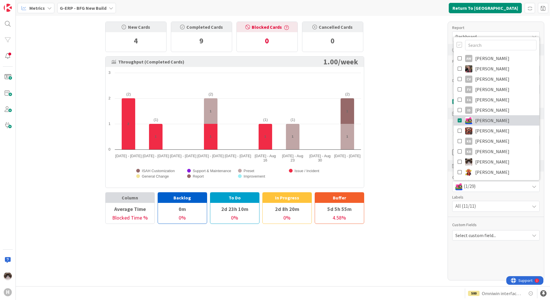
click at [459, 120] on icon at bounding box center [460, 120] width 5 height 9
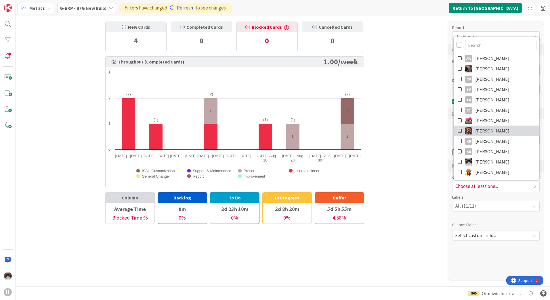
click at [461, 130] on icon at bounding box center [460, 131] width 5 height 9
click at [432, 156] on div "New Cards 4 Completed Cards 9 Blocked Cards 0 Cancelled Cards 0 Throughput (Com…" at bounding box center [283, 151] width 534 height 271
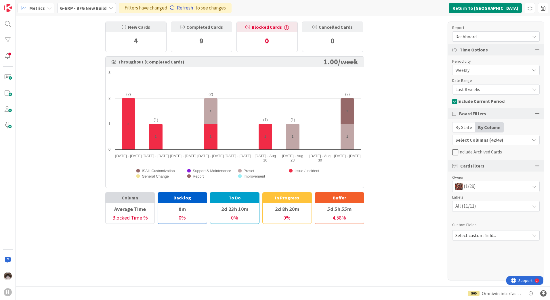
click at [185, 9] on link "Refresh" at bounding box center [181, 7] width 23 height 7
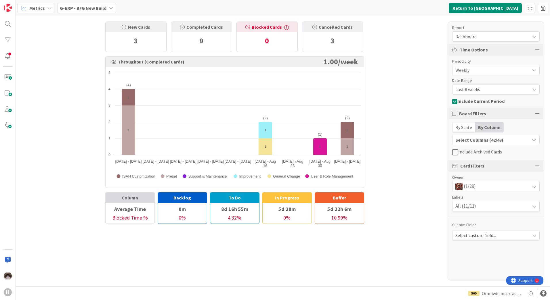
click at [481, 186] on div "(1/29)" at bounding box center [496, 187] width 87 height 10
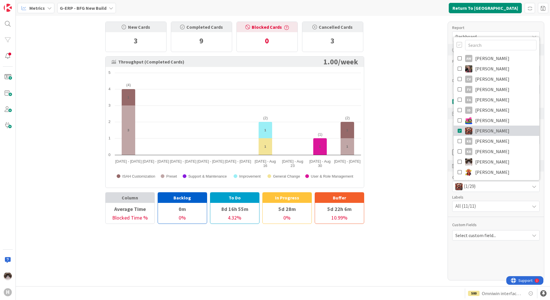
click at [459, 131] on icon at bounding box center [460, 131] width 5 height 9
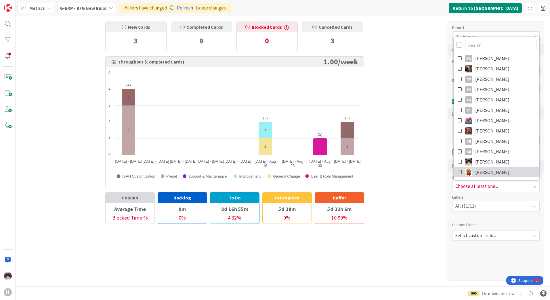
click at [459, 170] on icon at bounding box center [460, 172] width 5 height 9
drag, startPoint x: 432, startPoint y: 158, endPoint x: 423, endPoint y: 153, distance: 9.9
click at [432, 158] on div "New Cards 3 Completed Cards 9 Blocked Cards 0 Cancelled Cards 3 Throughput (Com…" at bounding box center [283, 151] width 534 height 271
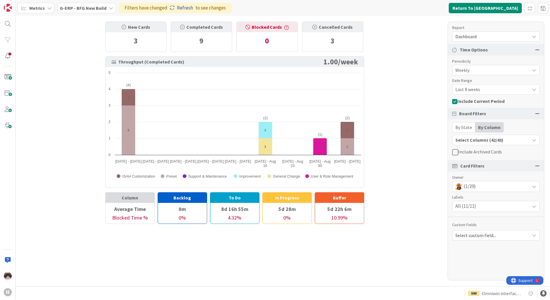
click at [180, 10] on link "Refresh" at bounding box center [181, 7] width 23 height 7
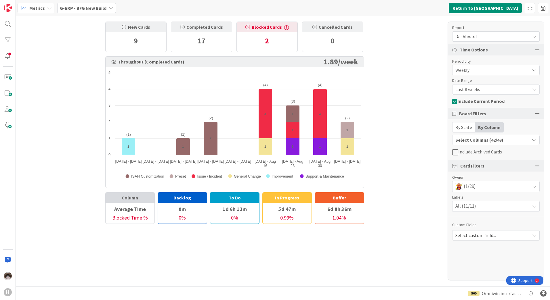
click at [468, 192] on div "(1/29)" at bounding box center [495, 186] width 87 height 11
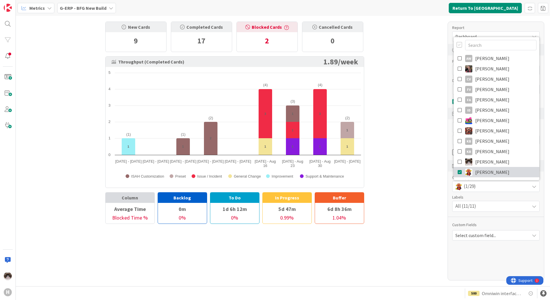
click at [459, 170] on icon at bounding box center [460, 172] width 5 height 9
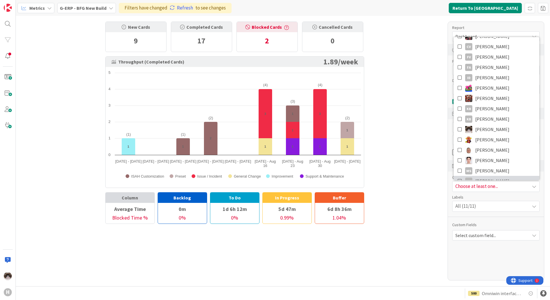
scroll to position [58, 0]
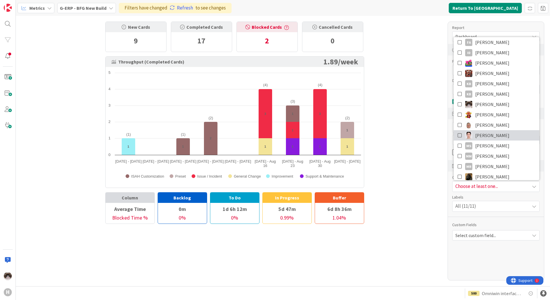
click at [498, 133] on link "luo leo" at bounding box center [497, 135] width 86 height 10
click at [185, 6] on link "Refresh" at bounding box center [181, 7] width 23 height 7
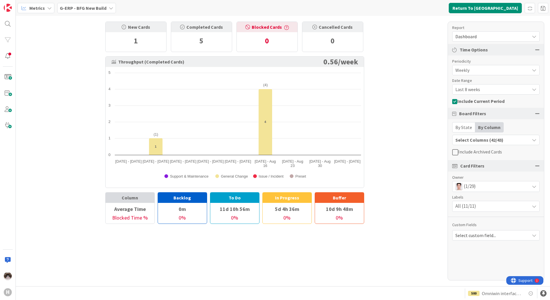
click at [482, 187] on div "(1/29)" at bounding box center [496, 187] width 87 height 10
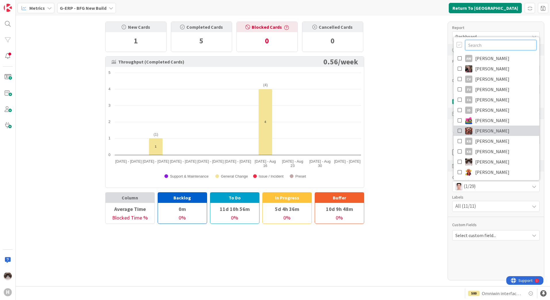
scroll to position [115, 0]
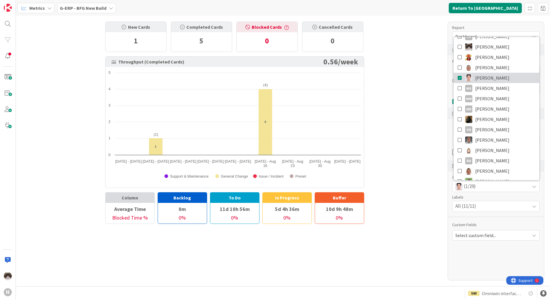
click at [458, 78] on icon at bounding box center [460, 78] width 5 height 9
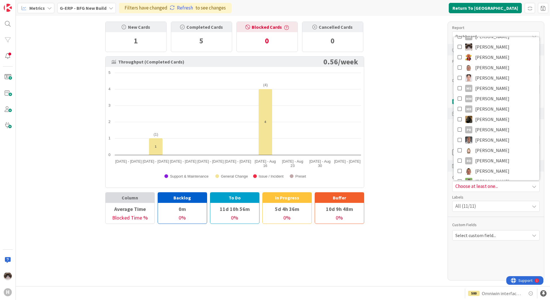
click at [100, 7] on b "G-ERP - BFG New Build" at bounding box center [83, 8] width 47 height 6
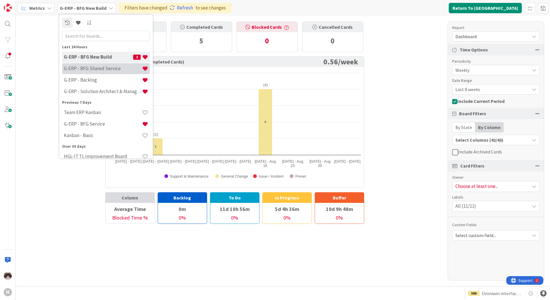
click at [98, 64] on div "G-ERP - BFG Shared Service" at bounding box center [106, 68] width 88 height 11
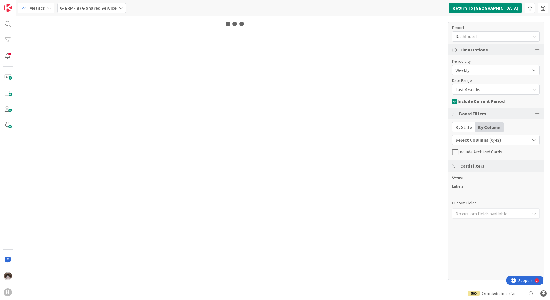
click at [481, 140] on div "Select Columns (0/43)" at bounding box center [491, 139] width 77 height 7
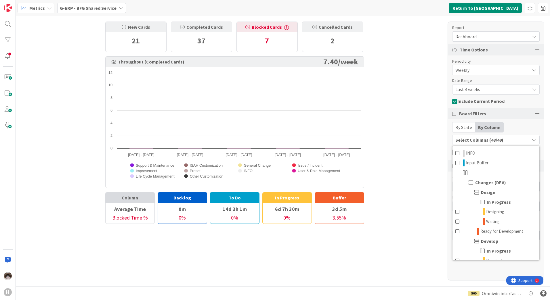
click at [416, 144] on div "New Cards 21 Completed Cards 37 Blocked Cards 7 Cancelled Cards 2 Throughput (C…" at bounding box center [283, 151] width 534 height 271
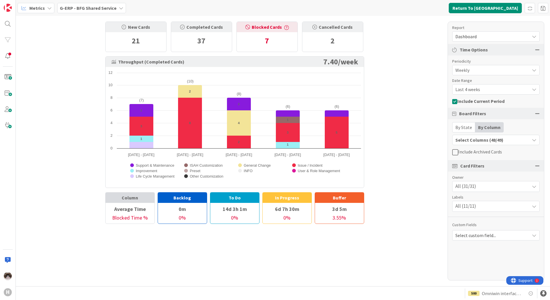
click at [494, 188] on div "All (31/31)" at bounding box center [496, 187] width 87 height 10
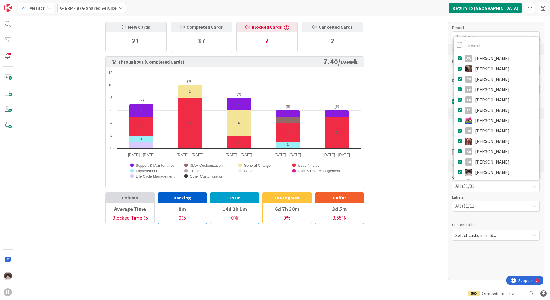
click at [458, 44] on div at bounding box center [460, 45] width 6 height 6
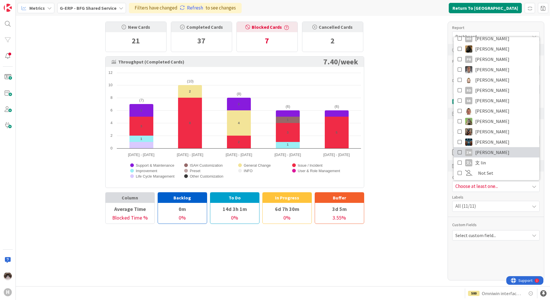
scroll to position [196, 0]
click at [462, 154] on icon at bounding box center [460, 152] width 5 height 9
click at [431, 155] on div "New Cards 21 Completed Cards 37 Blocked Cards 7 Cancelled Cards 2 Throughput (C…" at bounding box center [283, 151] width 534 height 271
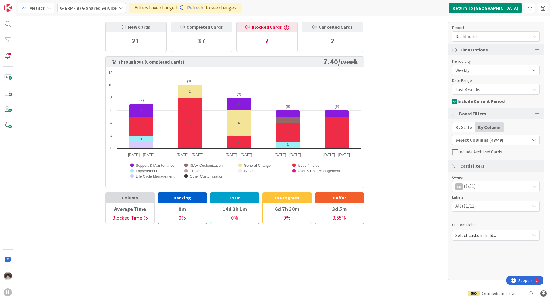
click at [188, 8] on link "Refresh" at bounding box center [191, 7] width 23 height 7
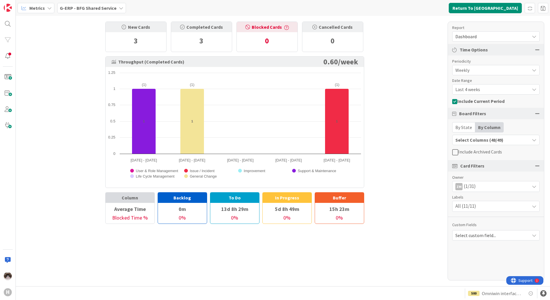
click at [482, 87] on span "Last 4 weeks" at bounding box center [491, 89] width 71 height 8
click at [488, 115] on span "Last 8 weeks" at bounding box center [499, 113] width 73 height 9
click at [197, 9] on link "Refresh" at bounding box center [191, 7] width 23 height 7
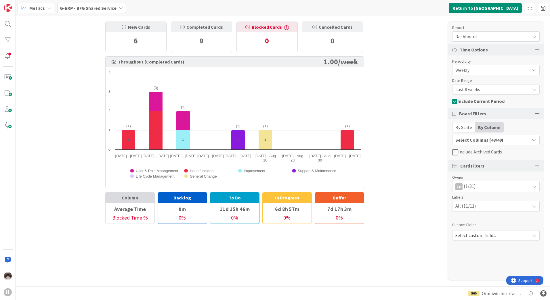
click at [494, 189] on div "ZM (1/31)" at bounding box center [496, 187] width 87 height 10
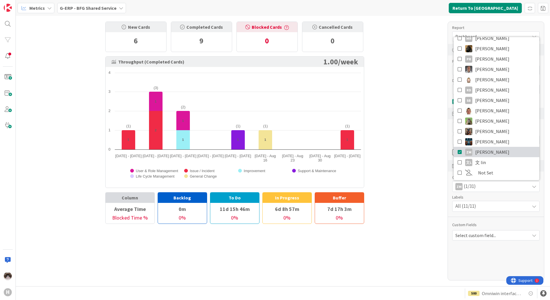
click at [489, 154] on span "Zheng Mia" at bounding box center [492, 152] width 34 height 9
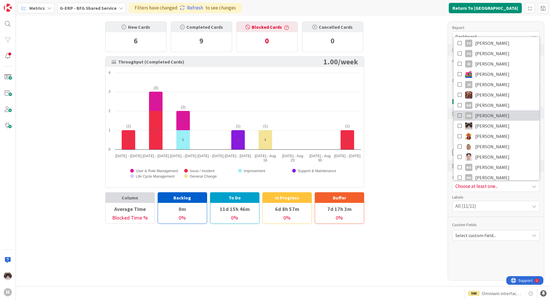
scroll to position [0, 0]
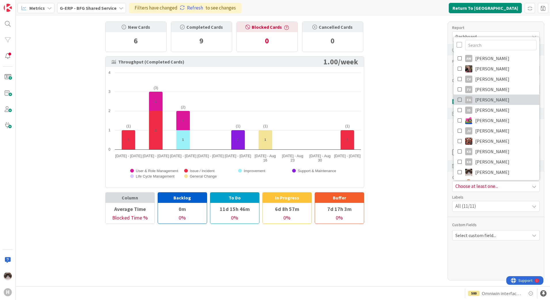
click at [497, 96] on link "FA Fu Alex" at bounding box center [497, 100] width 86 height 10
drag, startPoint x: 441, startPoint y: 142, endPoint x: 439, endPoint y: 140, distance: 3.1
click at [441, 142] on div "New Cards 6 Completed Cards 9 Blocked Cards 0 Cancelled Cards 0 Throughput (Com…" at bounding box center [283, 151] width 534 height 271
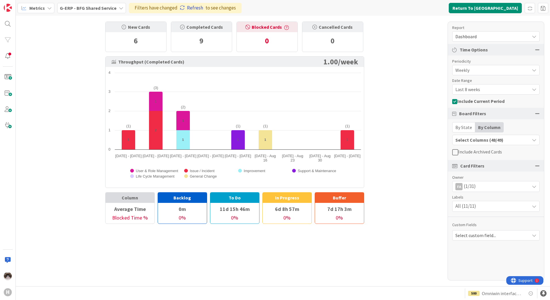
click at [199, 9] on link "Refresh" at bounding box center [191, 7] width 23 height 7
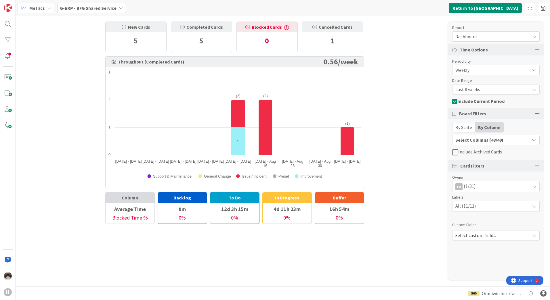
click at [502, 183] on div "FA (1/31)" at bounding box center [496, 187] width 87 height 10
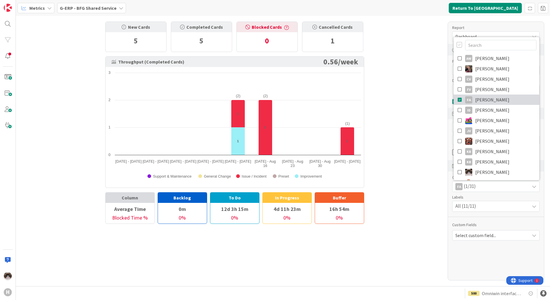
click at [494, 101] on link "FA Fu Alex" at bounding box center [497, 100] width 86 height 10
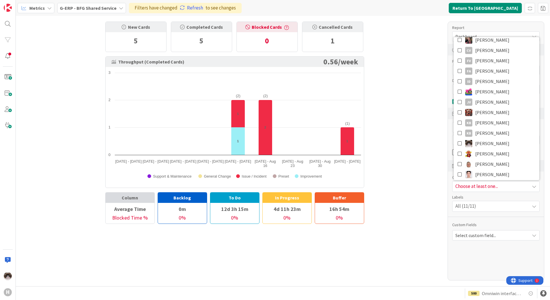
scroll to position [86, 0]
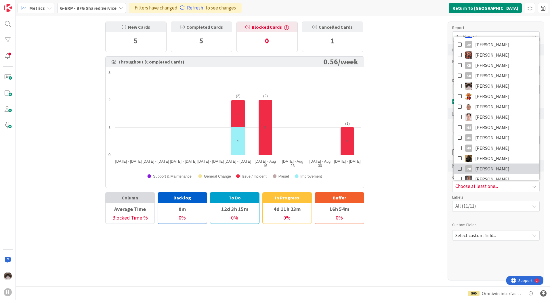
click at [497, 170] on span "[PERSON_NAME]" at bounding box center [492, 169] width 34 height 9
click at [438, 213] on div "New Cards 5 Completed Cards 5 Blocked Cards 0 Cancelled Cards 1 Throughput (Com…" at bounding box center [283, 151] width 534 height 271
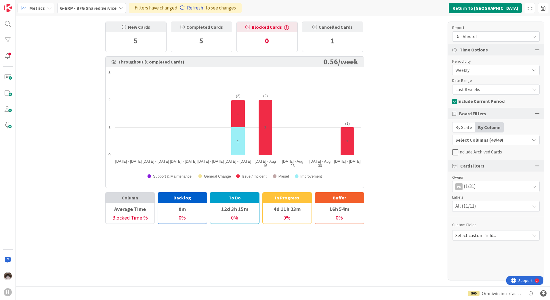
click at [193, 6] on link "Refresh" at bounding box center [191, 7] width 23 height 7
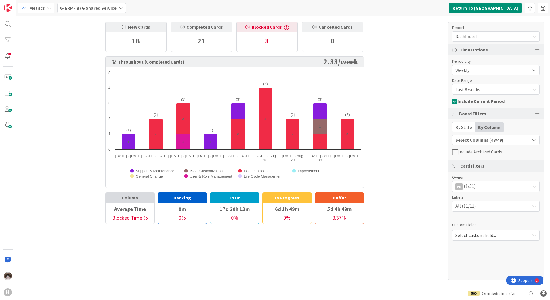
click at [502, 14] on div "Metrics G-ERP - BFG Shared Service Return To Kanban" at bounding box center [283, 8] width 534 height 16
click at [502, 11] on button "Return To Kanban" at bounding box center [485, 8] width 73 height 10
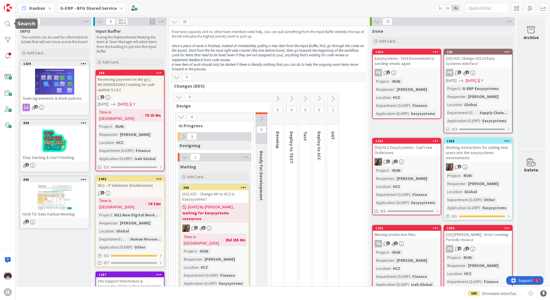
drag, startPoint x: 4, startPoint y: 24, endPoint x: 16, endPoint y: 35, distance: 15.5
click at [4, 24] on div at bounding box center [8, 24] width 12 height 12
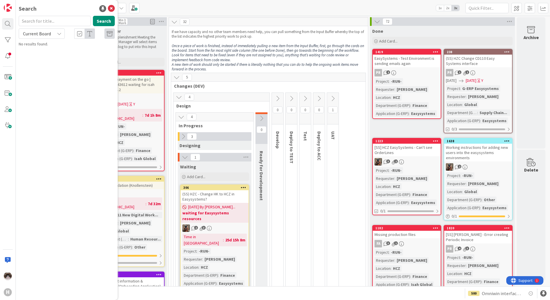
click at [41, 37] on span "Current Board" at bounding box center [37, 34] width 30 height 8
click at [40, 58] on span "All Boards" at bounding box center [52, 57] width 60 height 9
click at [44, 25] on input "text" at bounding box center [55, 21] width 72 height 10
type input "1825"
click at [59, 48] on span "CD_172 requestor name" at bounding box center [61, 50] width 41 height 5
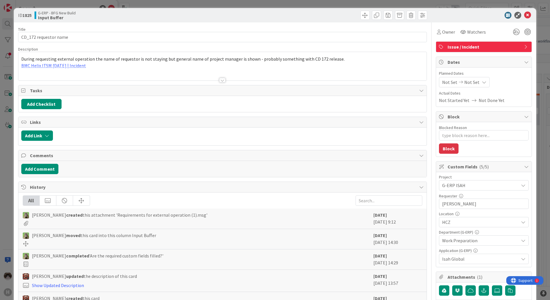
click at [225, 79] on div at bounding box center [222, 73] width 408 height 15
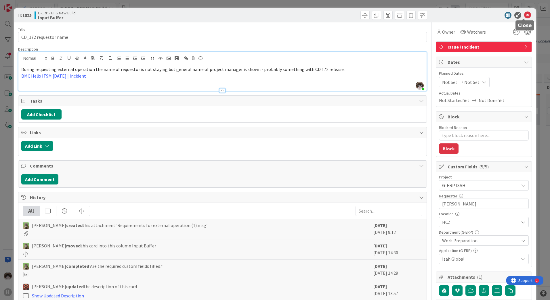
click at [524, 13] on icon at bounding box center [527, 15] width 7 height 7
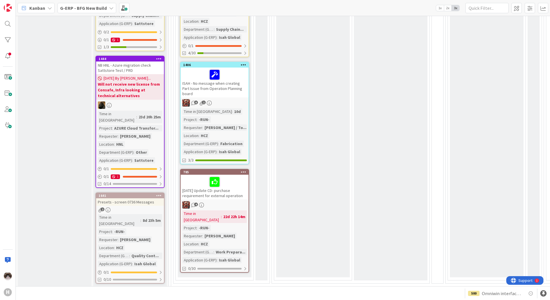
click at [223, 201] on div "4" at bounding box center [215, 204] width 68 height 7
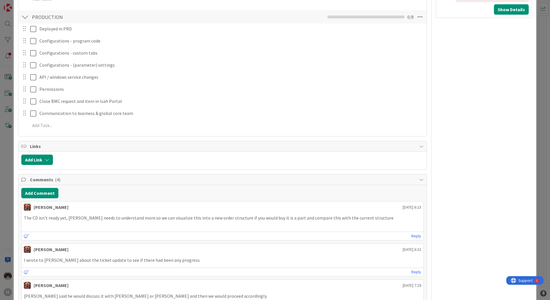
scroll to position [461, 0]
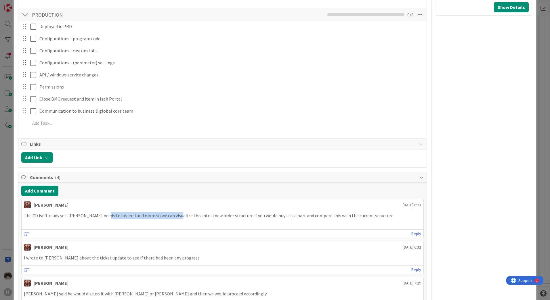
drag, startPoint x: 102, startPoint y: 215, endPoint x: 157, endPoint y: 215, distance: 54.1
click at [157, 215] on p "The CD isn't ready yet, Tim needs to understand more. so we can visualize this …" at bounding box center [222, 216] width 397 height 7
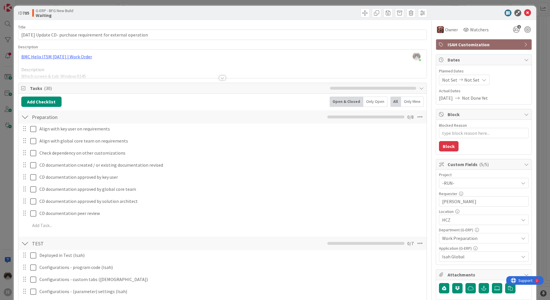
scroll to position [0, 0]
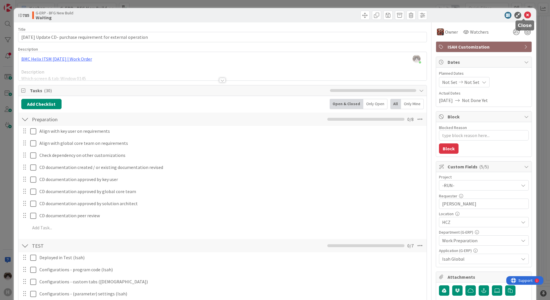
click at [524, 16] on icon at bounding box center [527, 15] width 7 height 7
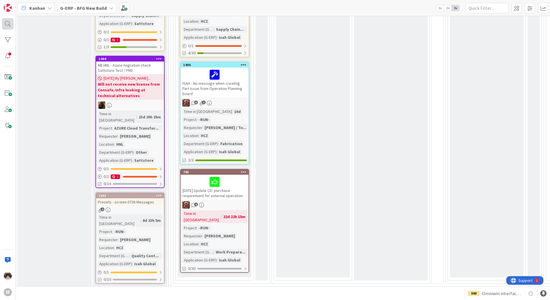
click at [11, 21] on div at bounding box center [8, 24] width 12 height 12
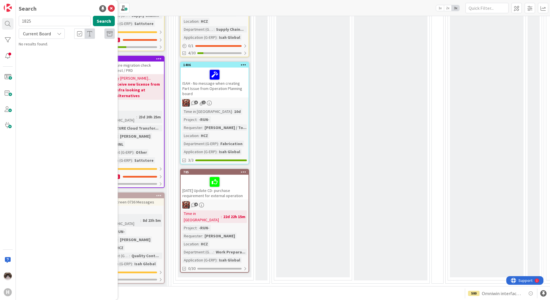
click at [39, 34] on span "Current Board" at bounding box center [37, 34] width 28 height 6
click at [38, 57] on span "All Boards" at bounding box center [52, 57] width 60 height 9
click at [100, 21] on button "Search" at bounding box center [104, 21] width 22 height 10
click at [64, 48] on span "CD_172 requestor name" at bounding box center [61, 50] width 41 height 5
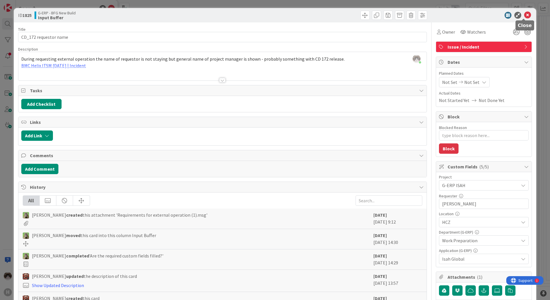
click at [524, 14] on icon at bounding box center [527, 15] width 7 height 7
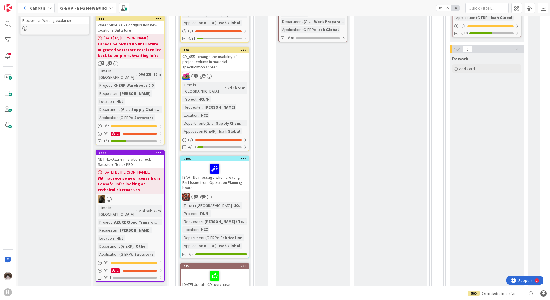
scroll to position [230, 0]
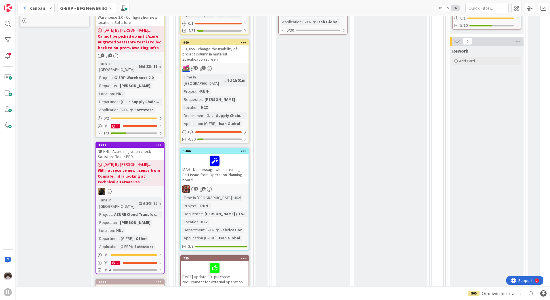
click at [238, 186] on div "8 1" at bounding box center [215, 189] width 68 height 7
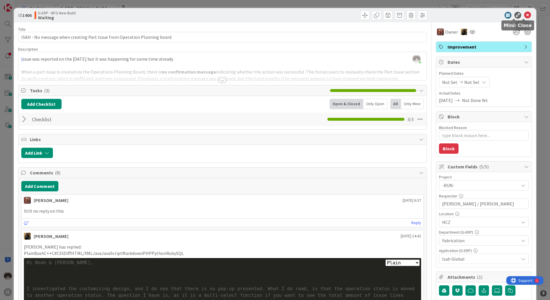
click at [524, 16] on icon at bounding box center [527, 15] width 7 height 7
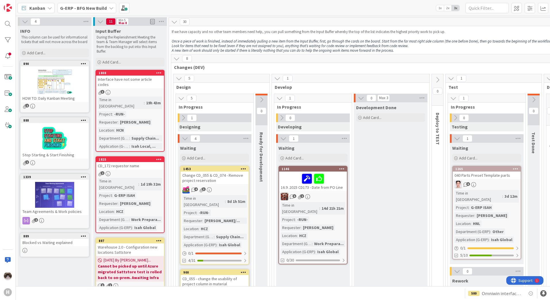
click at [96, 11] on span "G-ERP - BFG New Build" at bounding box center [83, 8] width 47 height 7
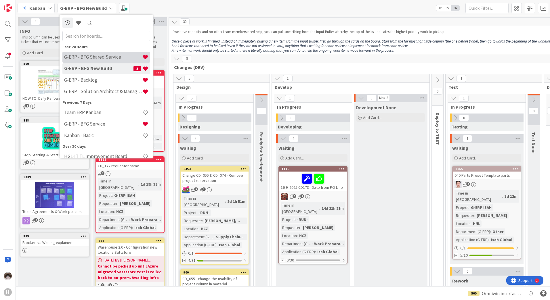
click at [106, 60] on div "G-ERP - BFG Shared Service" at bounding box center [106, 57] width 88 height 11
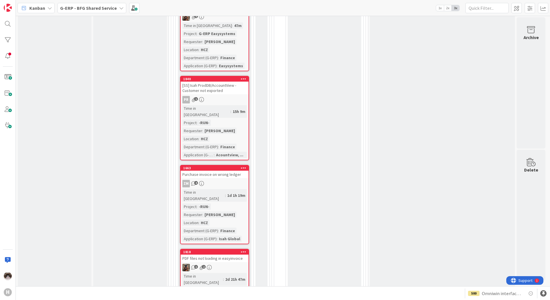
scroll to position [576, 0]
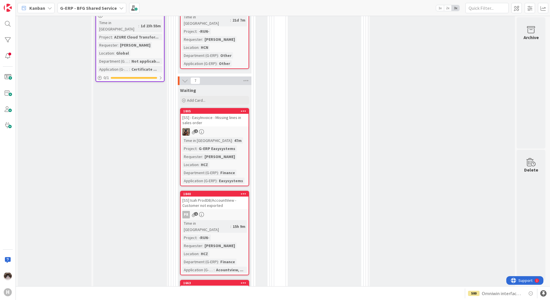
click at [239, 108] on link "1805 [SS] - EasyInvoice - Missing lines in sales order 2 Time in Column : 47m P…" at bounding box center [214, 147] width 69 height 78
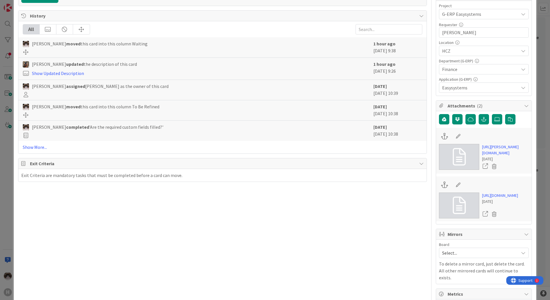
scroll to position [201, 0]
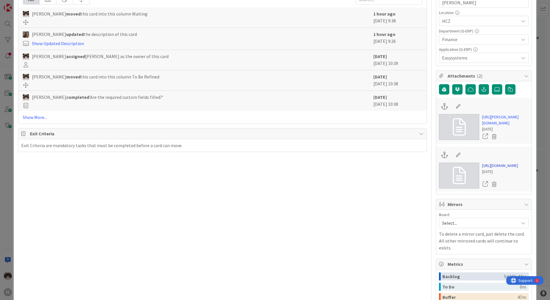
click at [494, 169] on link "[URL][DOMAIN_NAME]" at bounding box center [500, 166] width 36 height 6
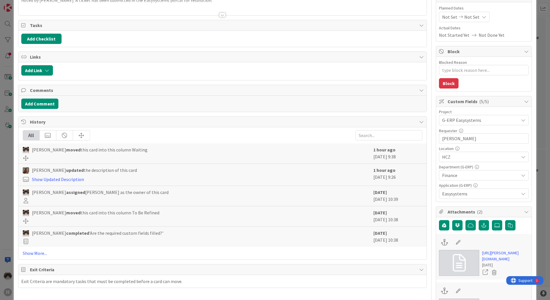
scroll to position [115, 0]
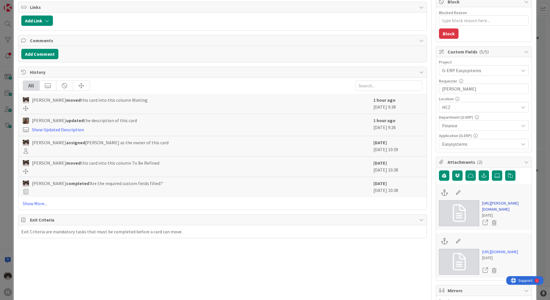
click at [486, 207] on link "[URL][PERSON_NAME][DOMAIN_NAME]" at bounding box center [505, 207] width 47 height 12
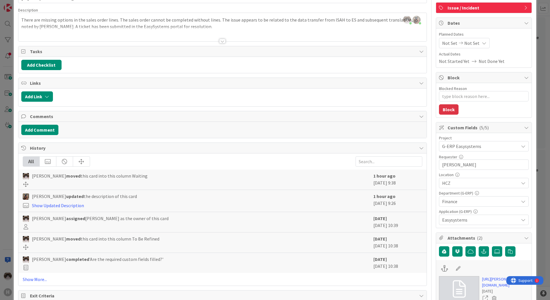
scroll to position [0, 0]
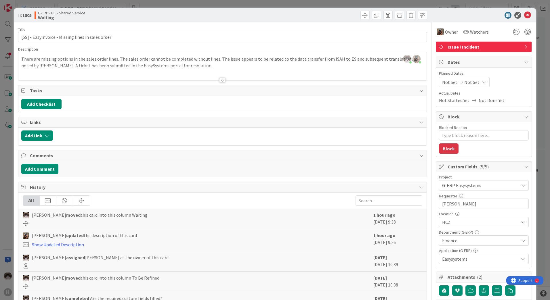
type textarea "x"
